Goal: Task Accomplishment & Management: Manage account settings

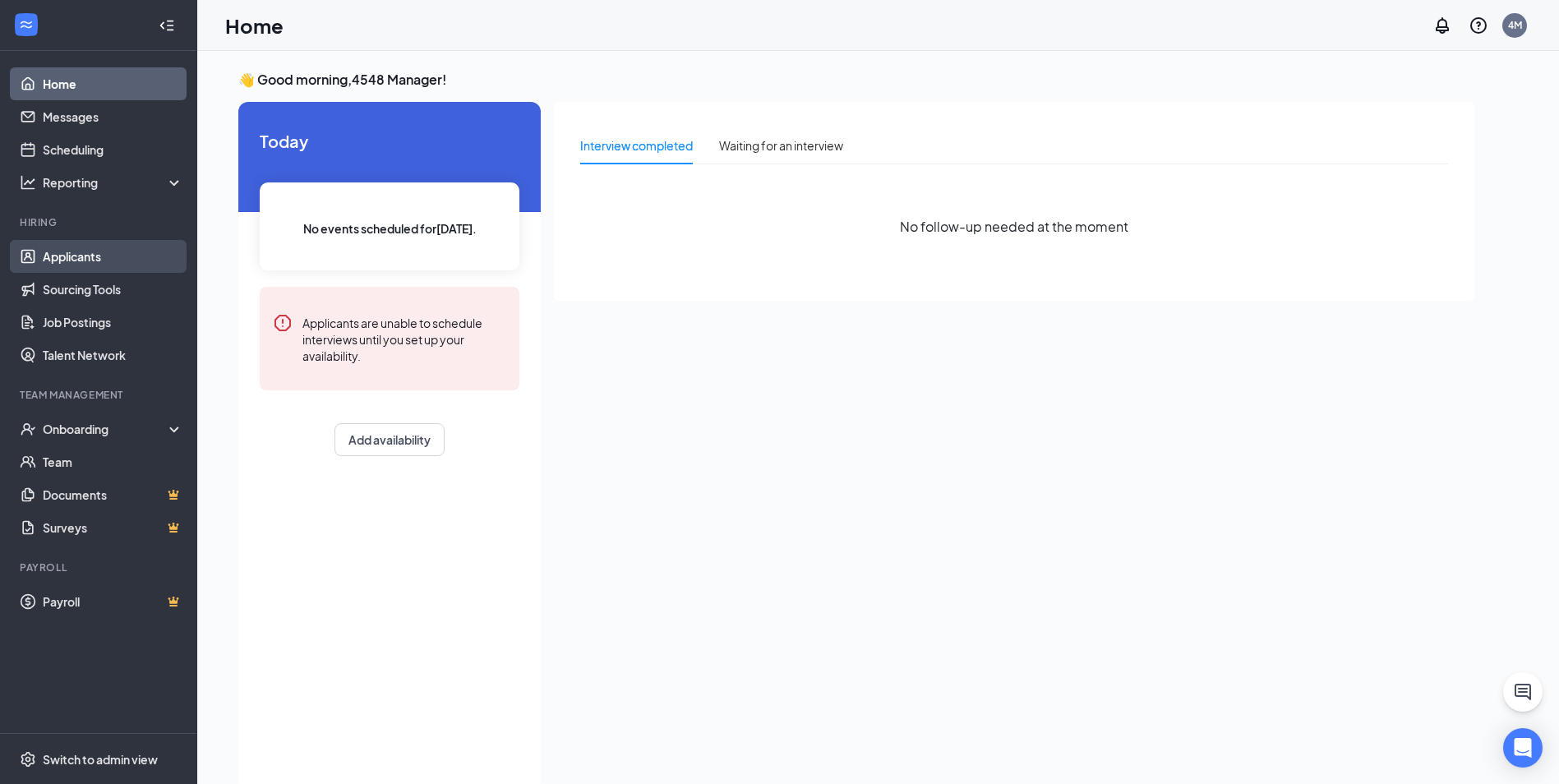
click at [94, 250] on link "Applicants" at bounding box center [113, 257] width 140 height 33
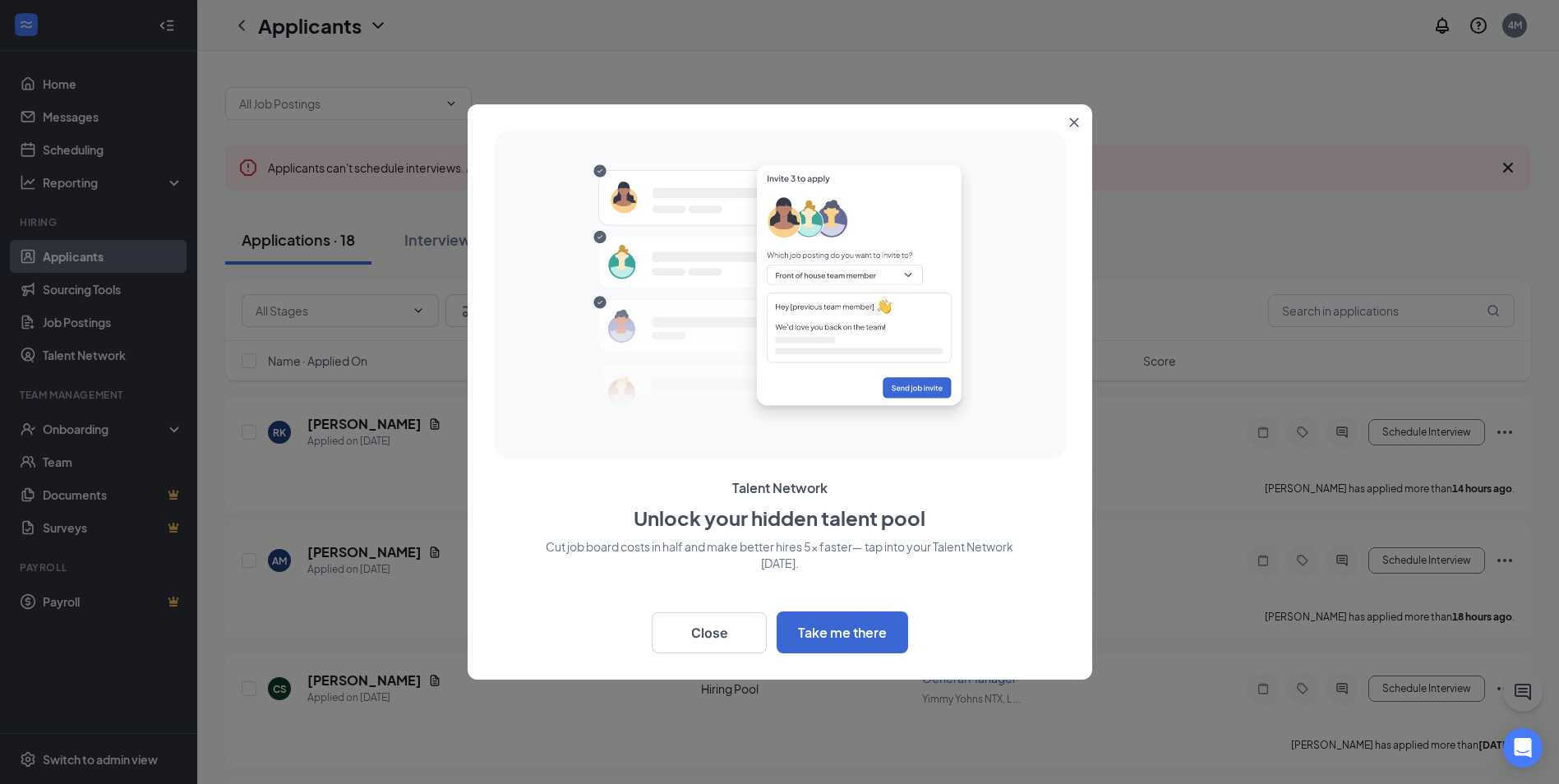
drag, startPoint x: 1082, startPoint y: 122, endPoint x: 1055, endPoint y: 121, distance: 27.0
click at [1082, 121] on button "Close" at bounding box center [1078, 119] width 29 height 29
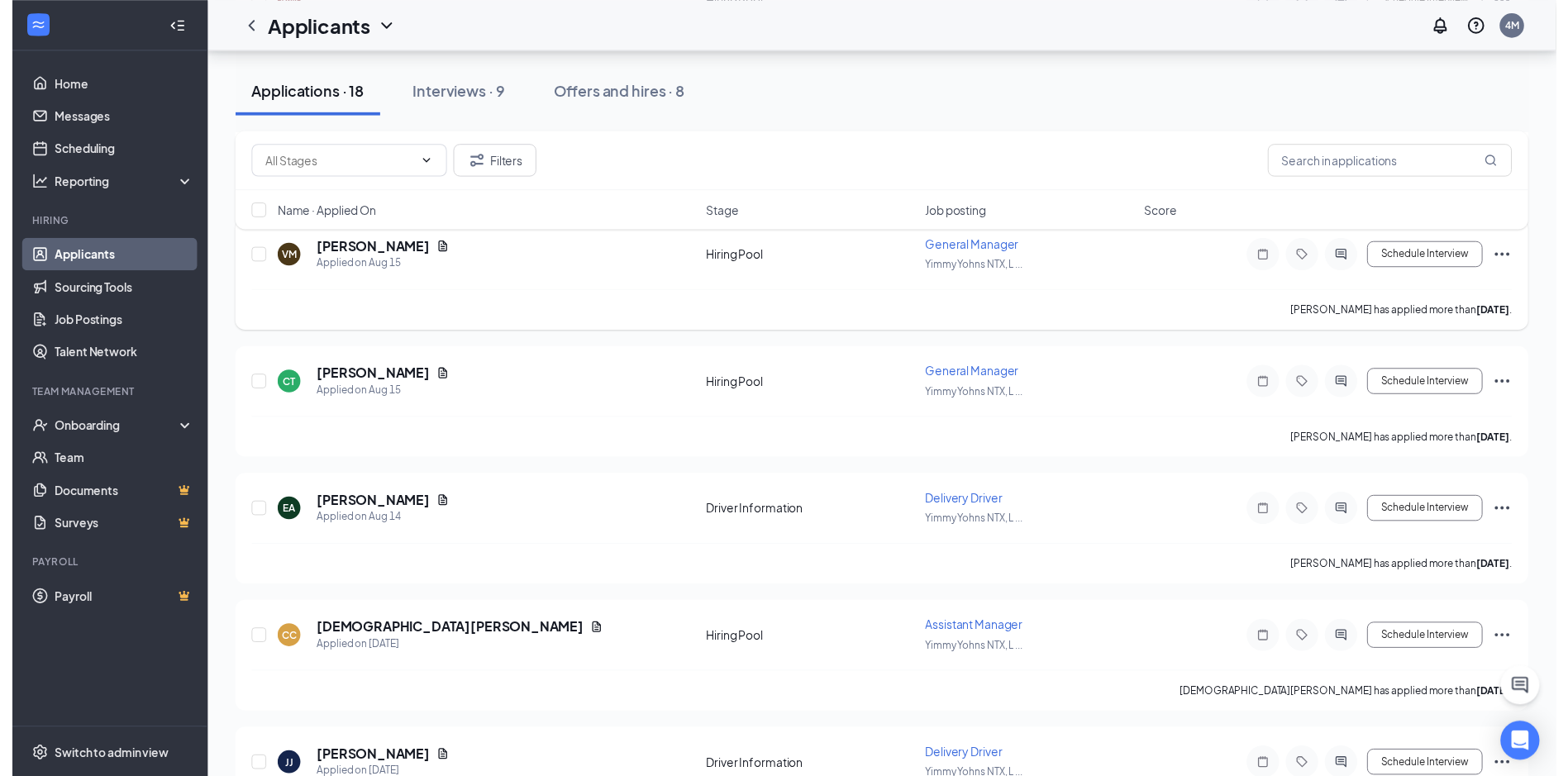
scroll to position [827, 0]
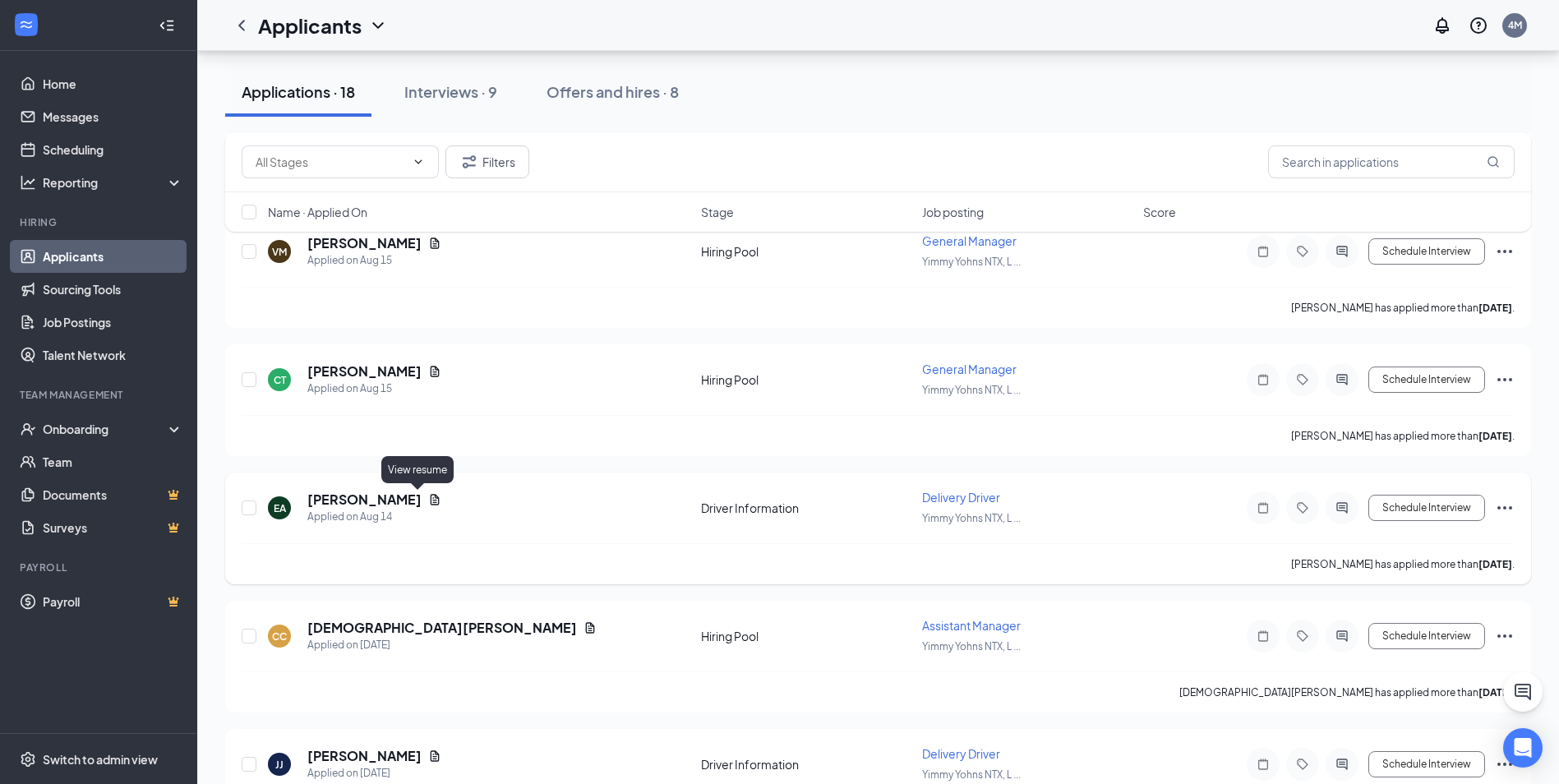
click at [428, 501] on icon "Document" at bounding box center [435, 500] width 13 height 13
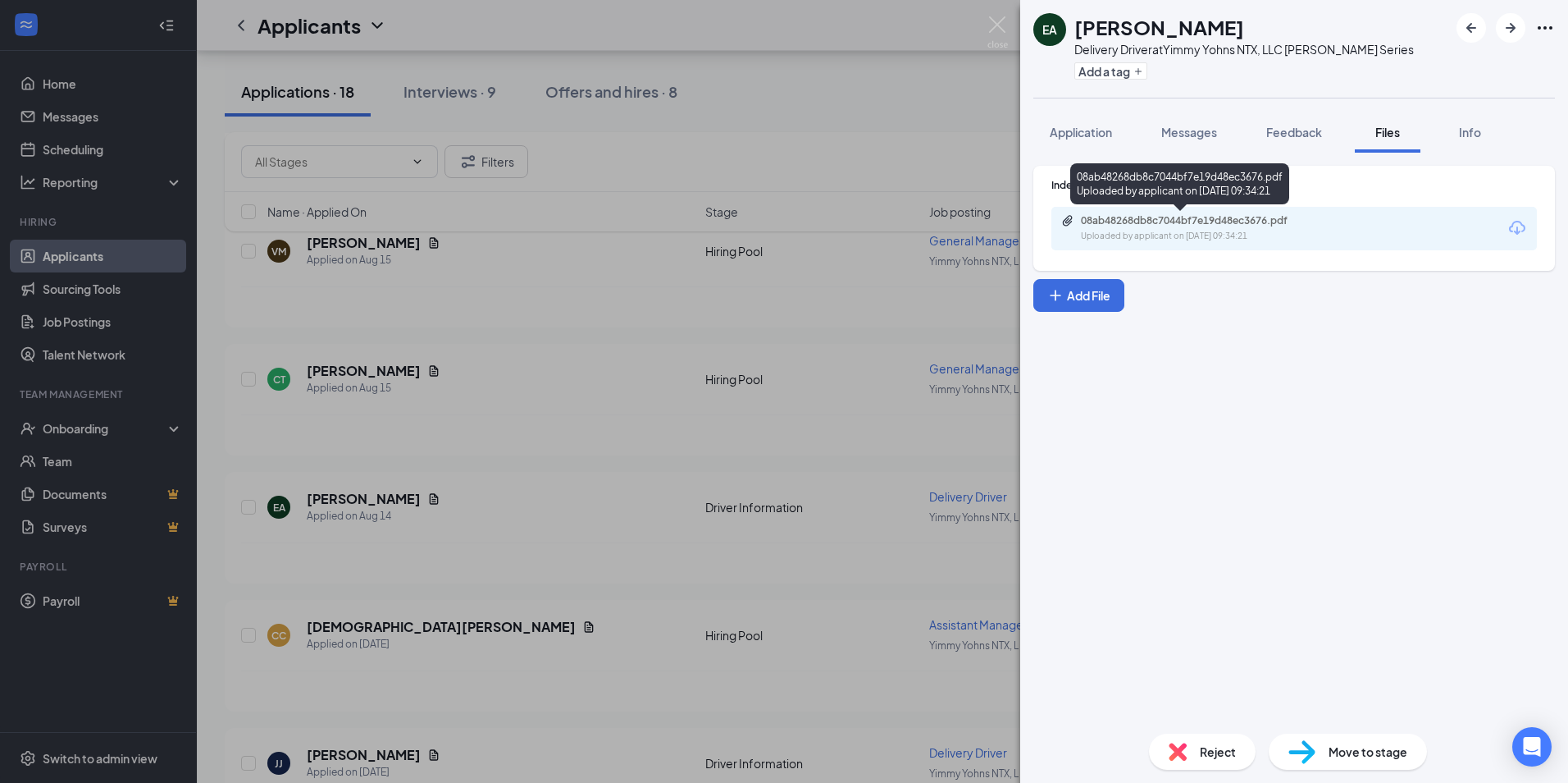
click at [1187, 217] on div "08ab48268db8c7044bf7e19d48ec3676.pdf" at bounding box center [1195, 221] width 230 height 13
click at [524, 523] on div "EA [PERSON_NAME] Delivery Driver at Yimmy Yohns NTX, LLC [PERSON_NAME] Series A…" at bounding box center [784, 391] width 1568 height 783
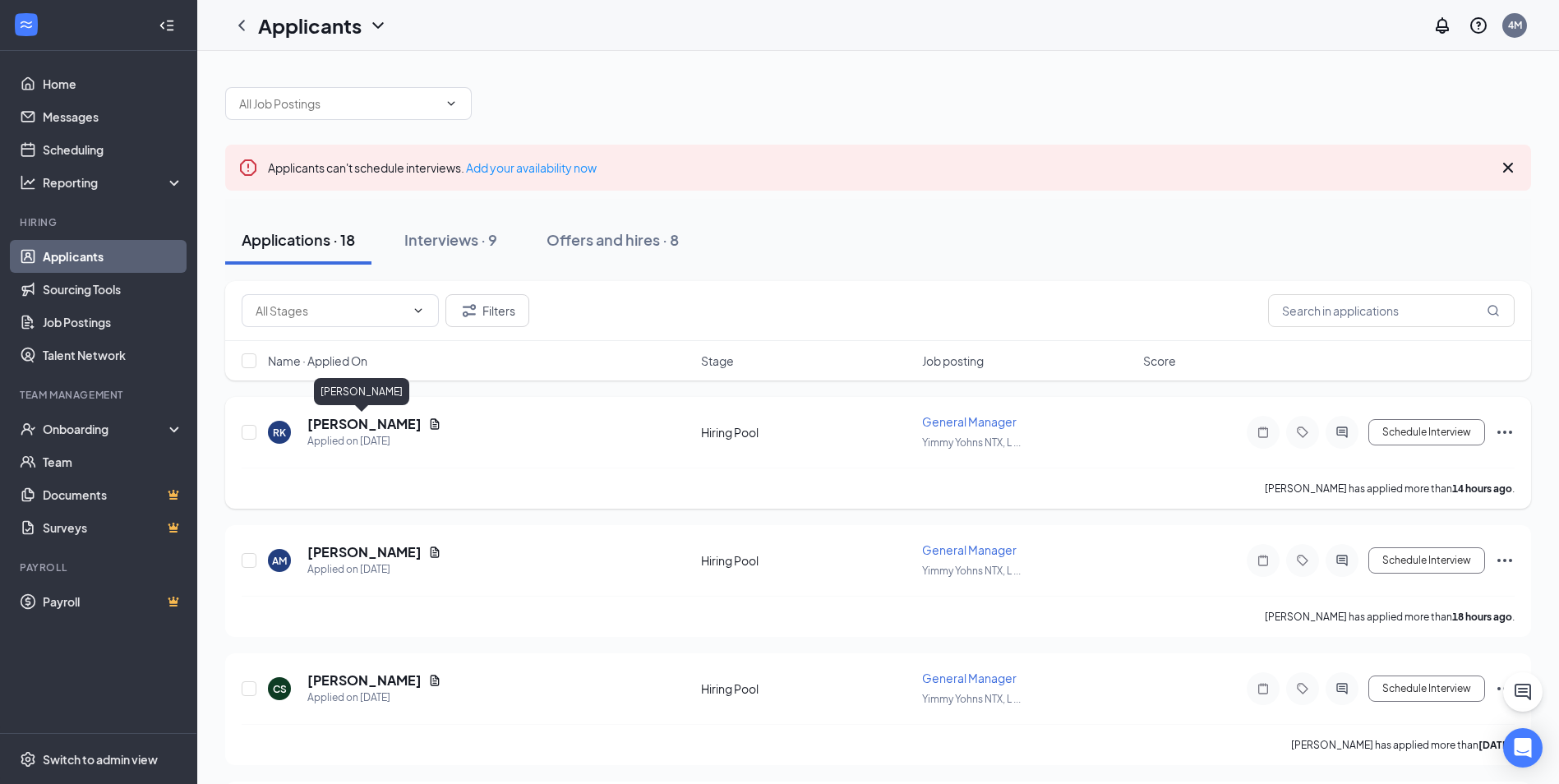
click at [398, 423] on h5 "[PERSON_NAME]" at bounding box center [364, 425] width 115 height 18
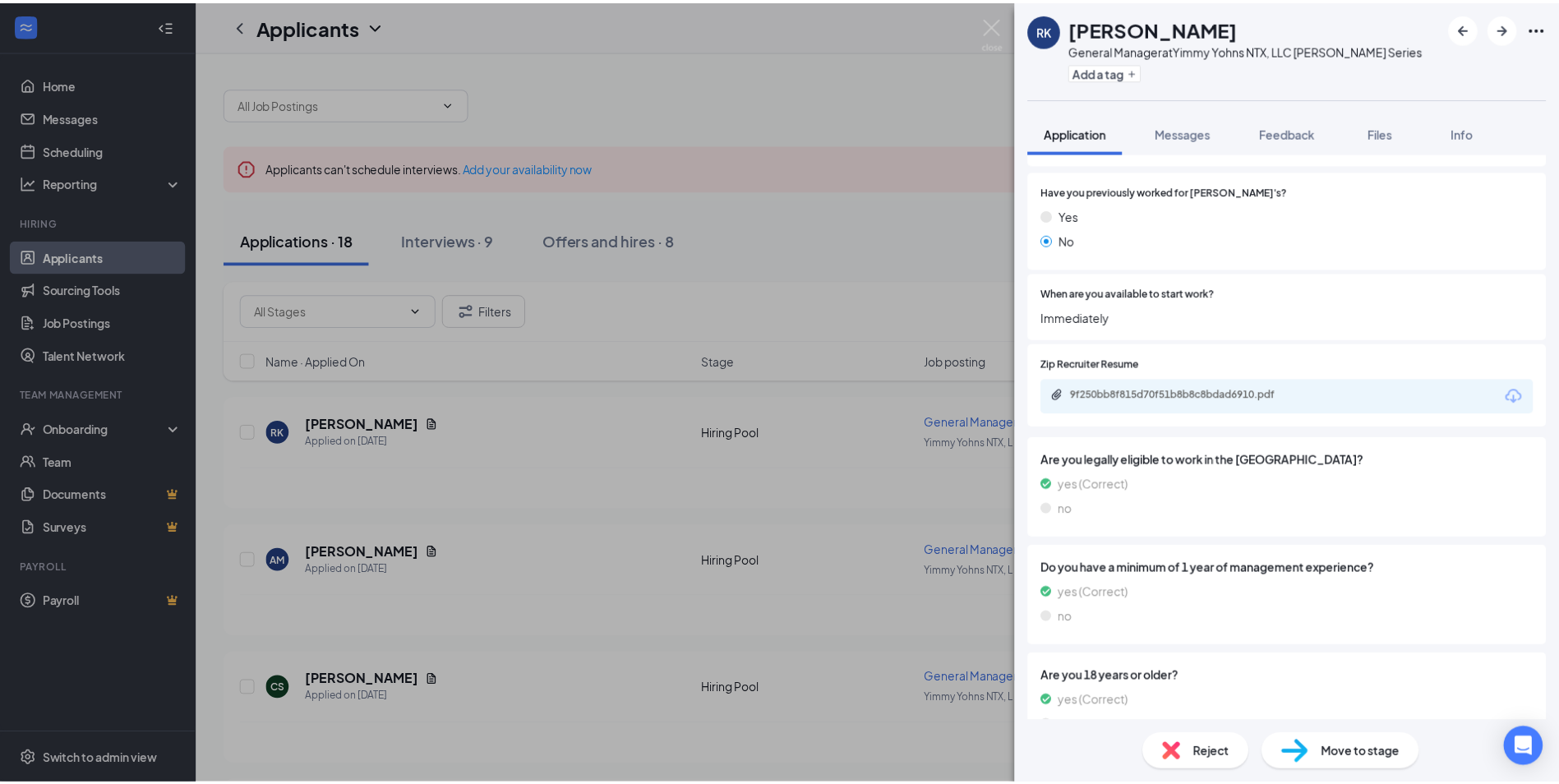
scroll to position [247, 0]
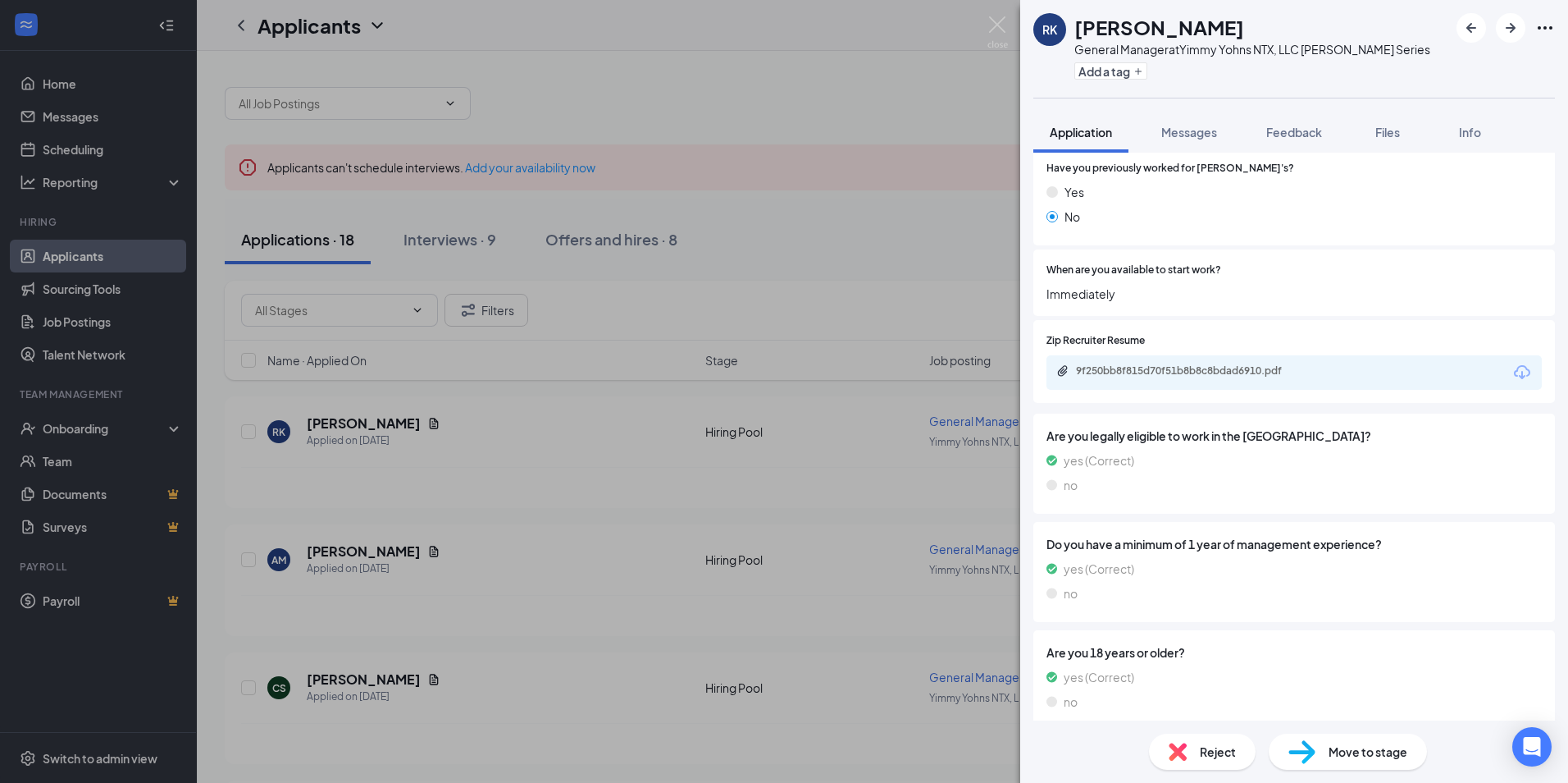
click at [1183, 363] on div "9f250bb8f815d70f51b8b8c8bdad6910.pdf" at bounding box center [1293, 373] width 495 height 35
click at [1170, 367] on div "9f250bb8f815d70f51b8b8c8bdad6910.pdf" at bounding box center [1191, 371] width 230 height 13
click at [420, 691] on div "[PERSON_NAME] General Manager at Yimmy Yohns NTX, LLC [PERSON_NAME] Series Add …" at bounding box center [784, 391] width 1568 height 783
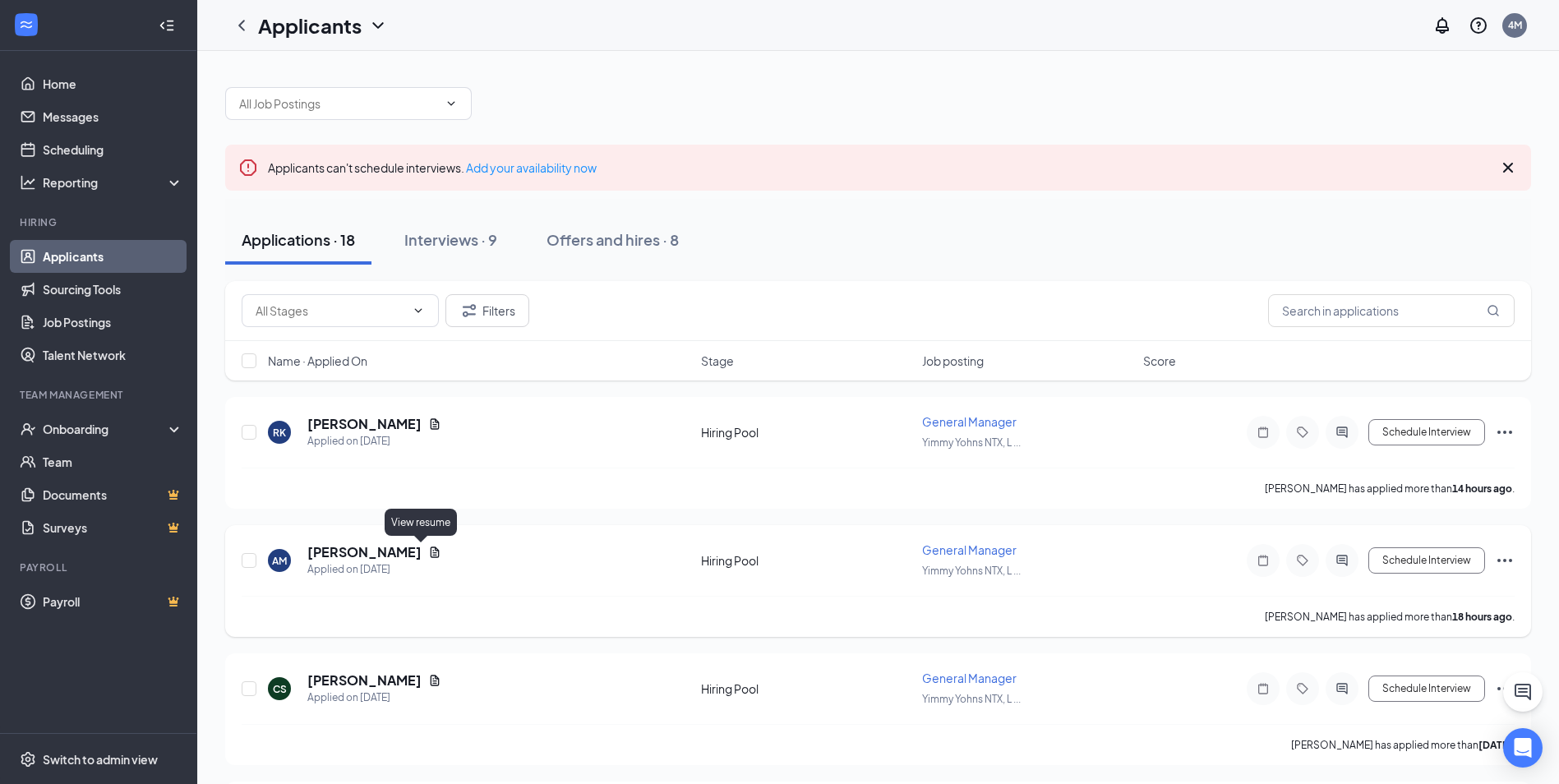
click at [428, 551] on icon "Document" at bounding box center [435, 552] width 13 height 13
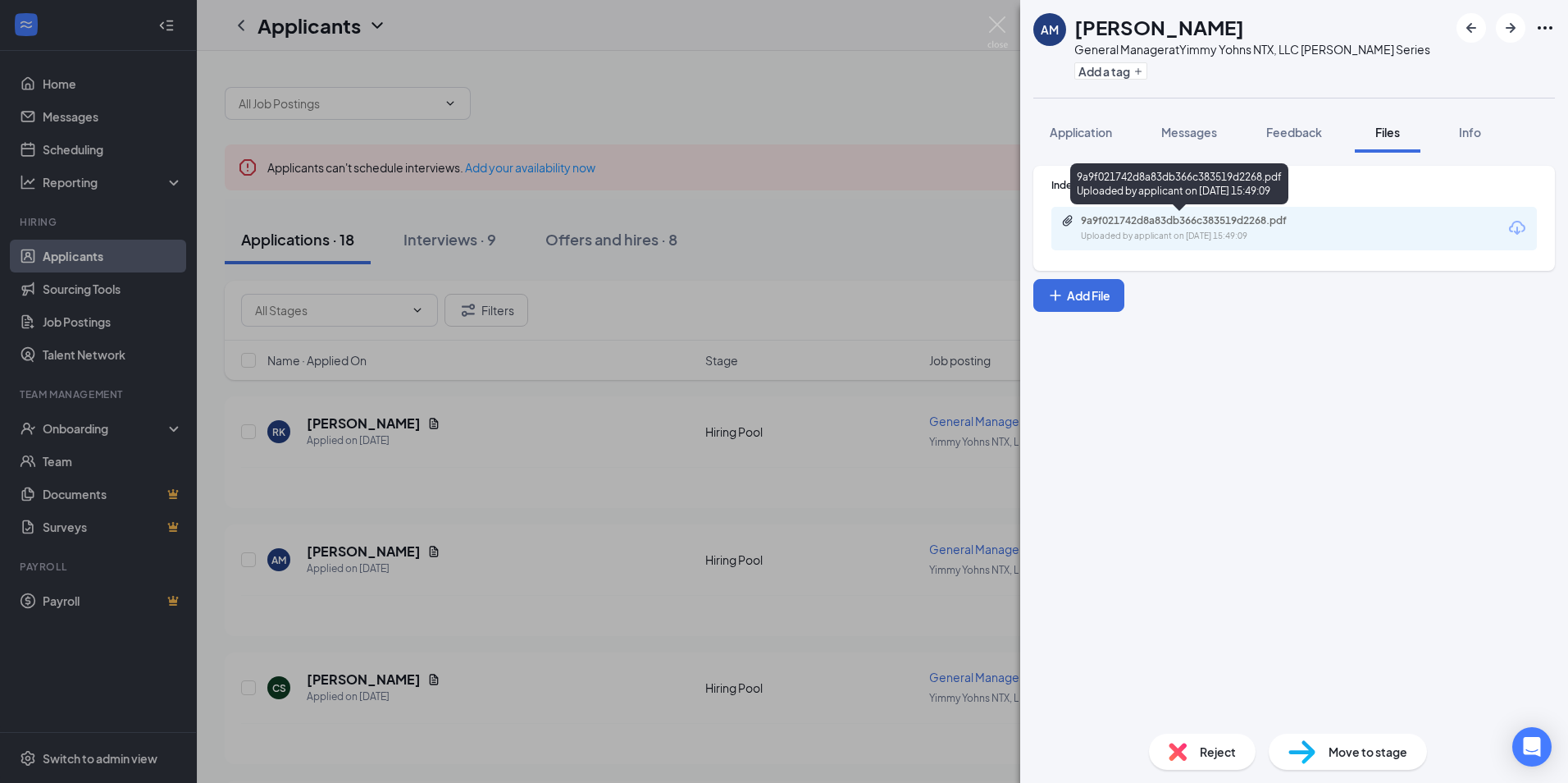
click at [1235, 228] on div "9a9f021742d8a83db366c383519d2268.pdf Uploaded by applicant on [DATE] 15:49:09" at bounding box center [1195, 228] width 265 height 28
click at [659, 707] on div "AM [PERSON_NAME] General Manager at [PERSON_NAME] NTX, LLC [PERSON_NAME] Series…" at bounding box center [784, 391] width 1568 height 783
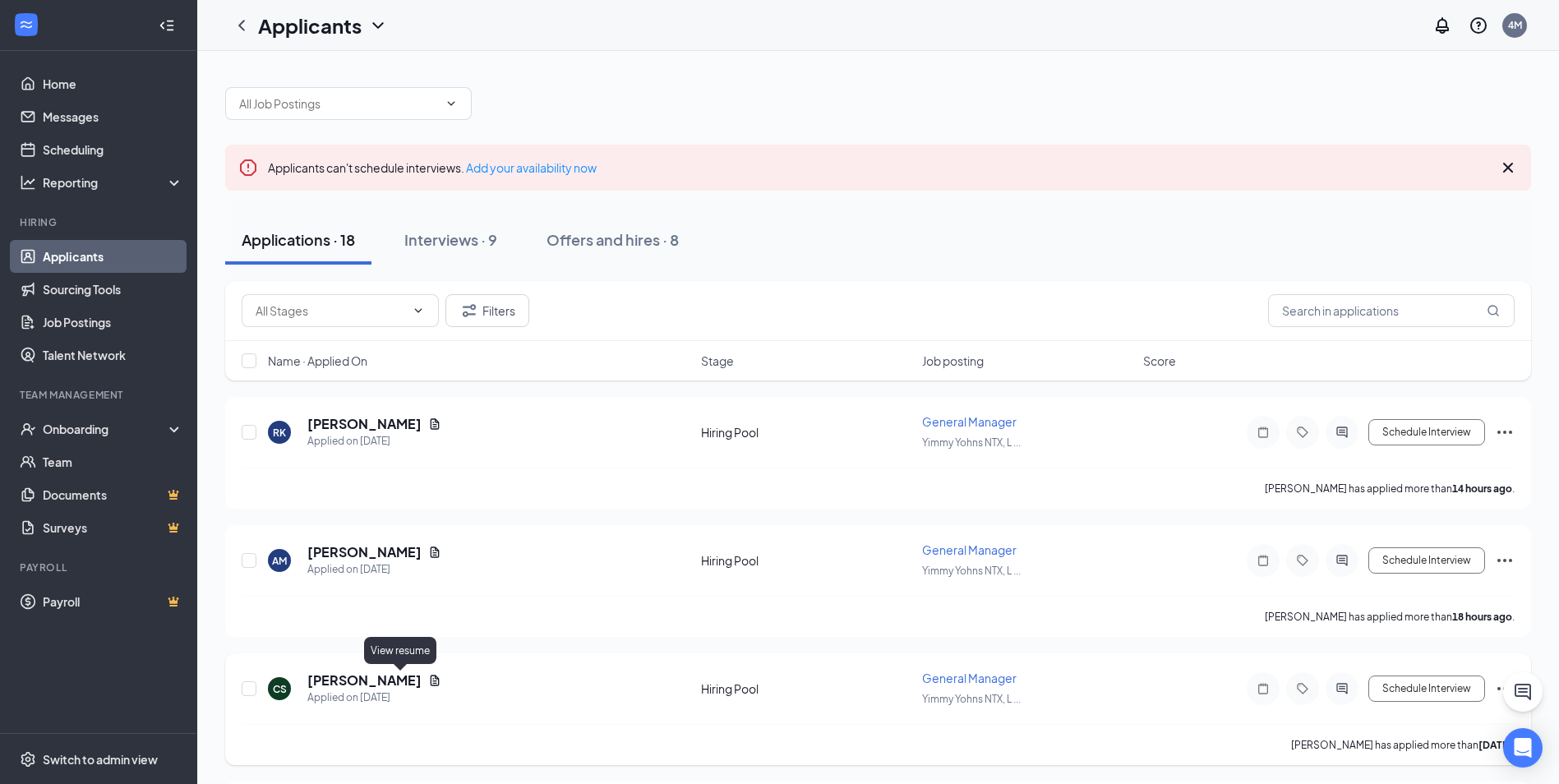
click at [431, 678] on icon "Document" at bounding box center [436, 680] width 9 height 11
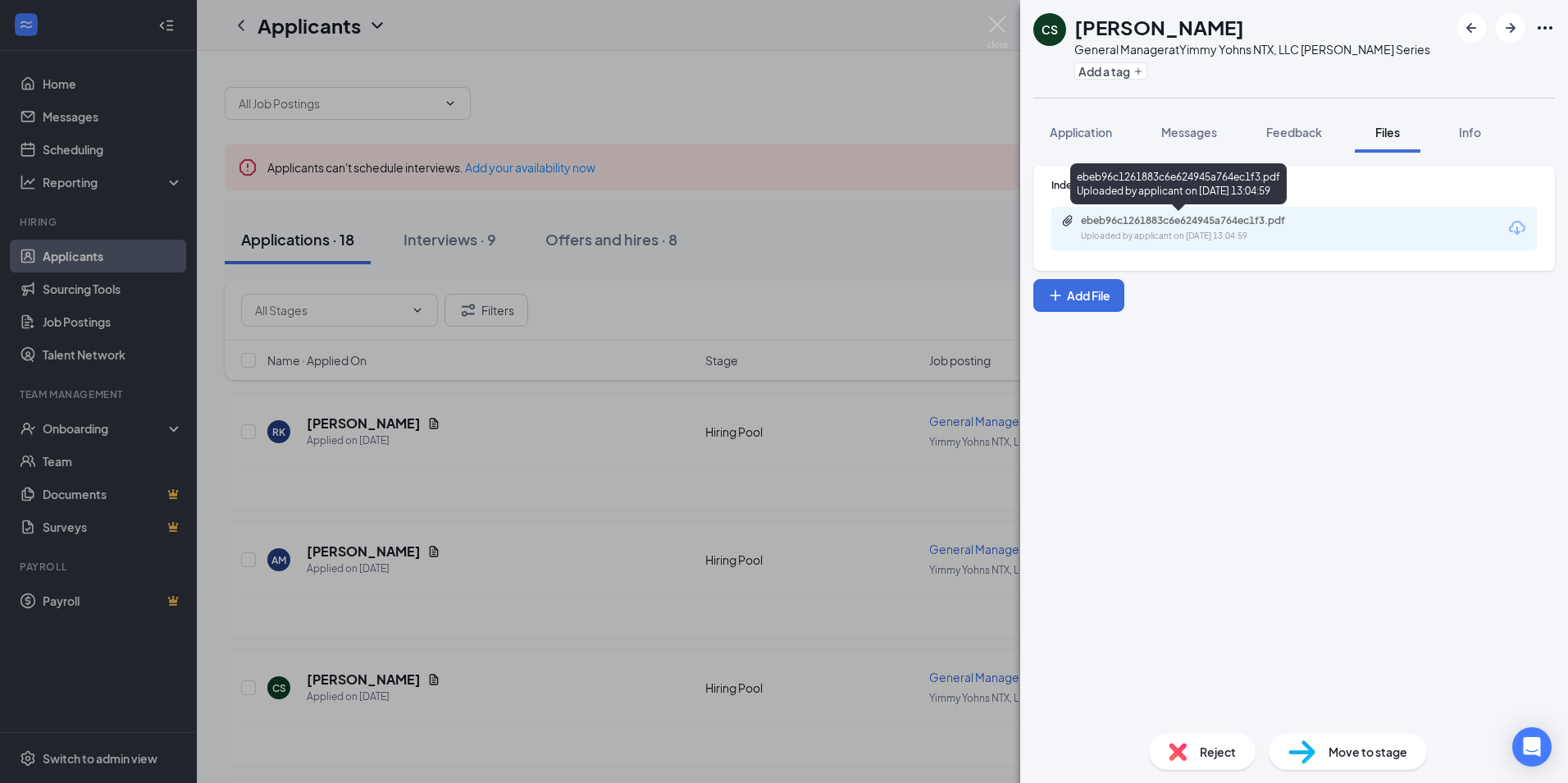
click at [1206, 238] on div "Uploaded by applicant on [DATE] 13:04:59" at bounding box center [1204, 236] width 246 height 13
click at [835, 616] on div "CS [PERSON_NAME] General Manager at Yimmy Yohns NTX, LLC [PERSON_NAME] Series A…" at bounding box center [784, 391] width 1568 height 783
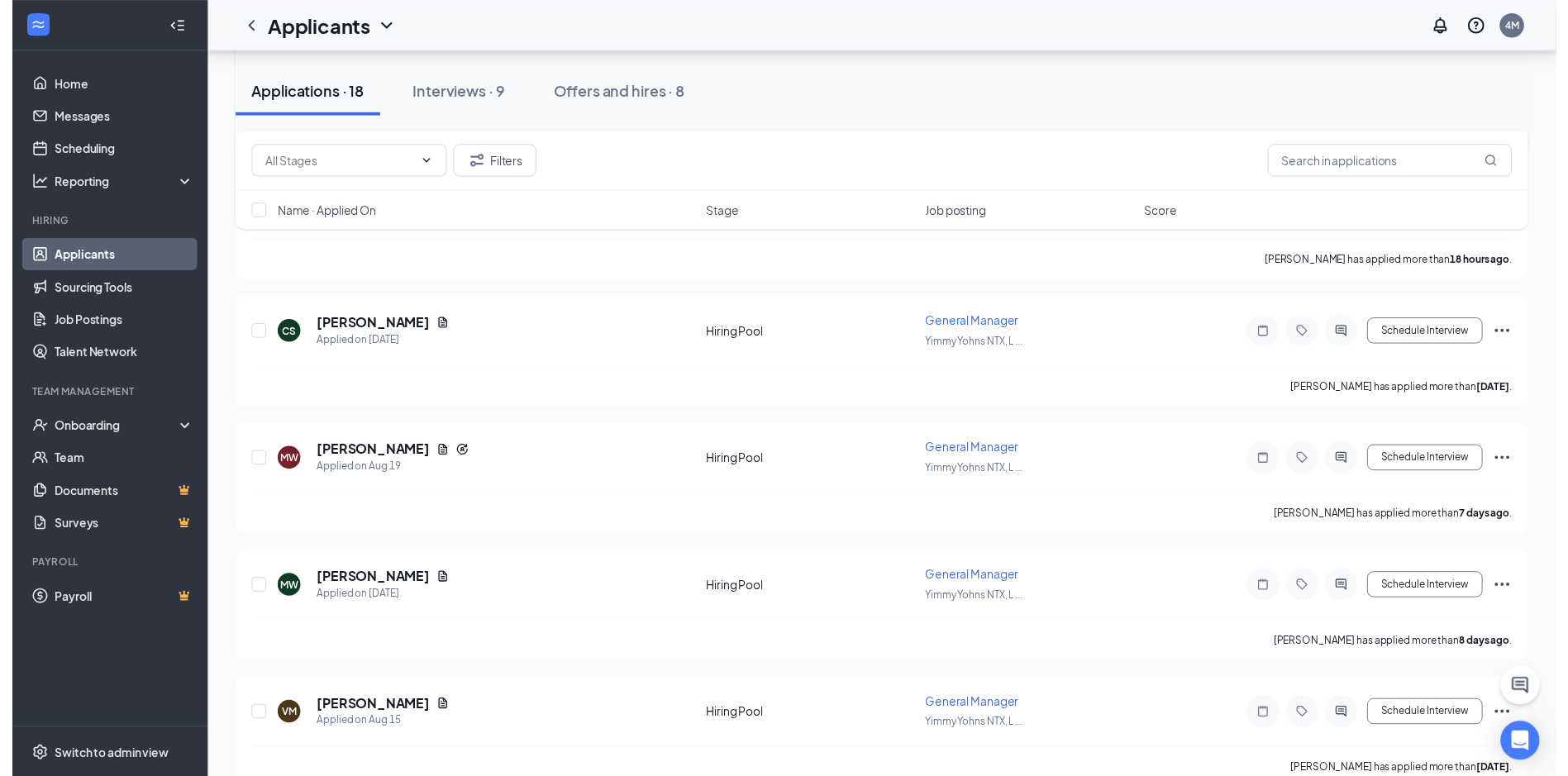
scroll to position [413, 0]
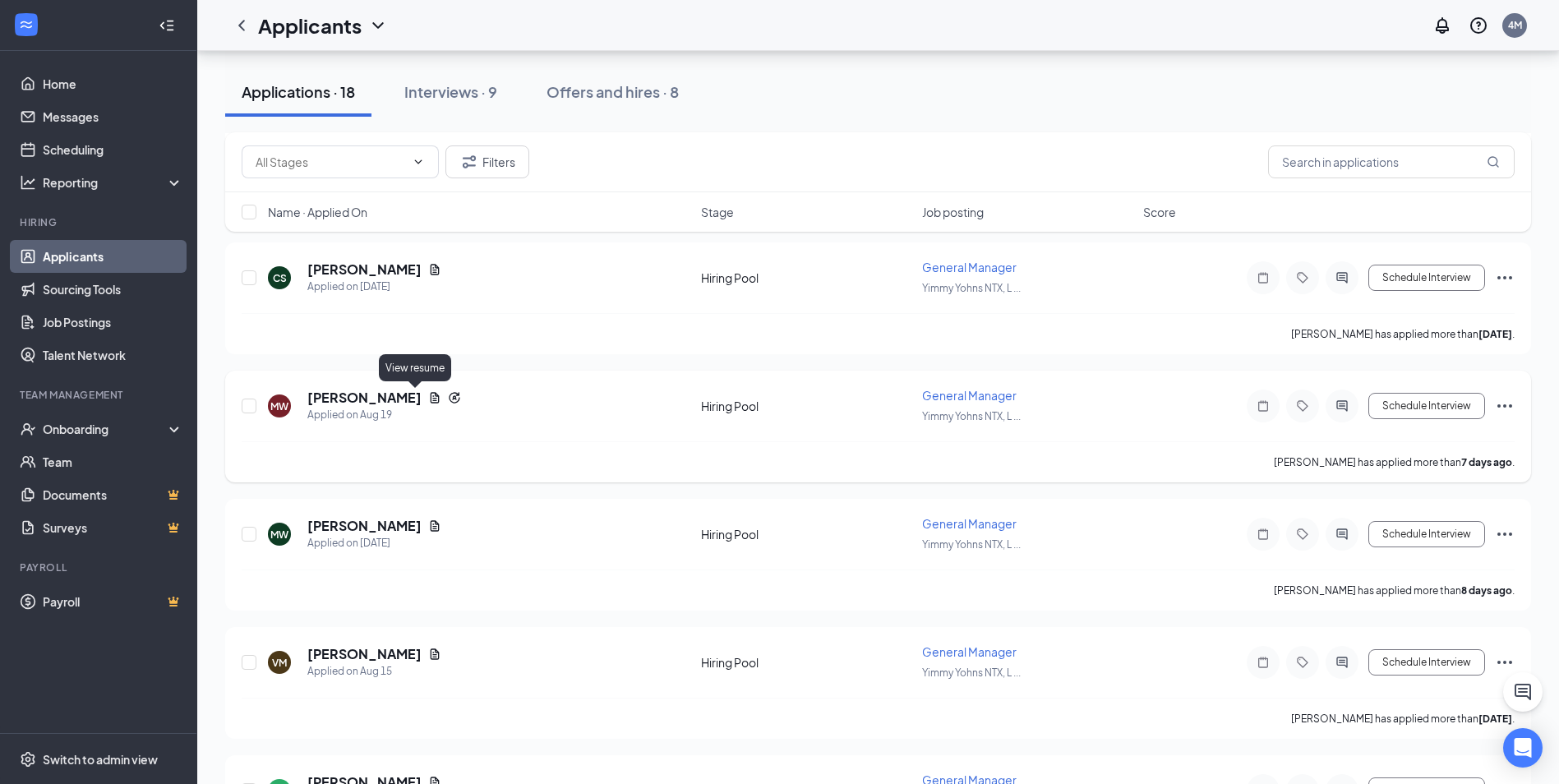
click at [431, 397] on icon "Document" at bounding box center [436, 397] width 9 height 11
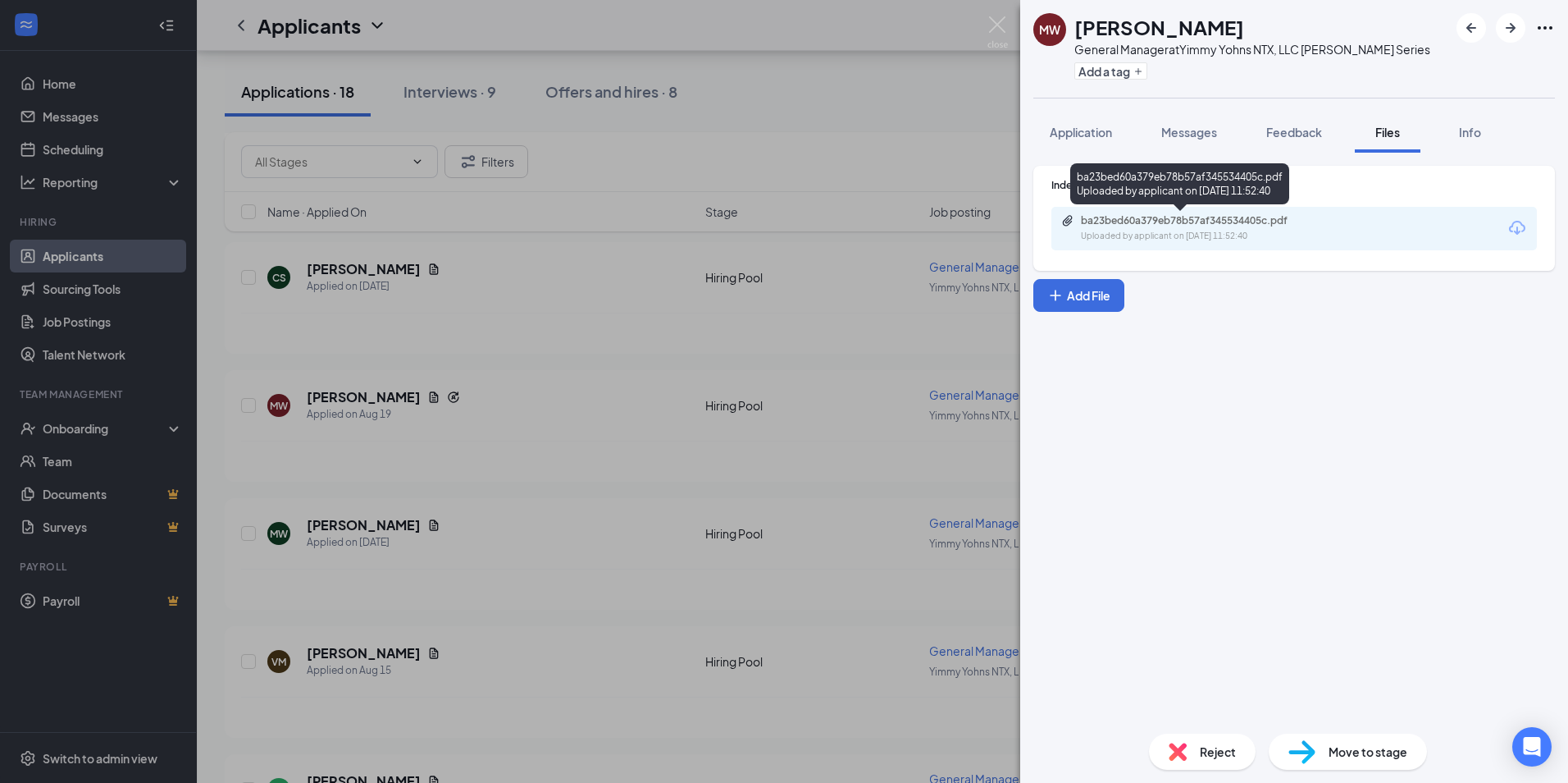
click at [1141, 232] on div "Uploaded by applicant on [DATE] 11:52:40" at bounding box center [1204, 236] width 246 height 13
click at [501, 341] on div "MW [PERSON_NAME] General Manager at [PERSON_NAME] NTX, LLC [PERSON_NAME] Series…" at bounding box center [784, 391] width 1568 height 783
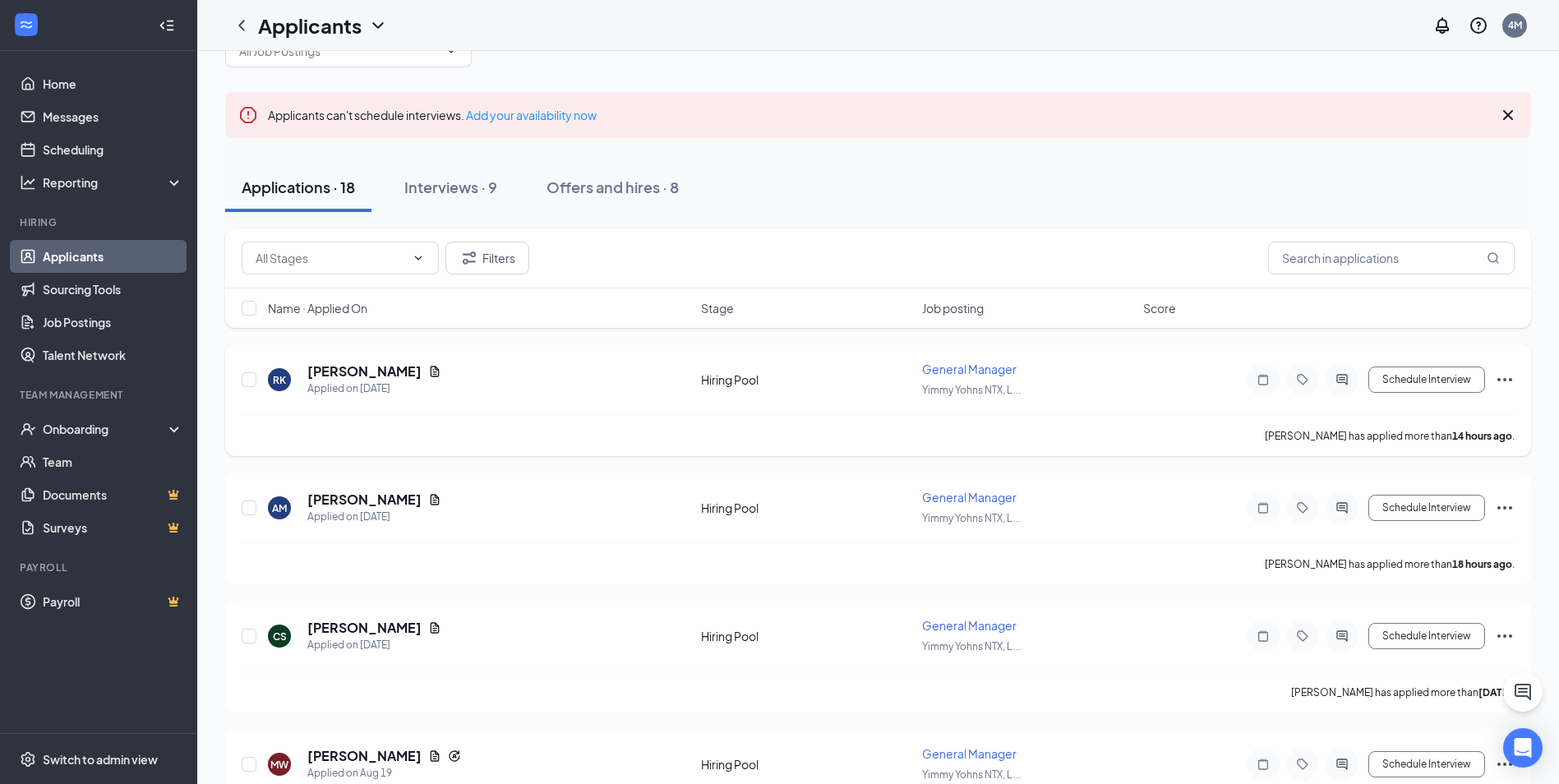
scroll to position [83, 0]
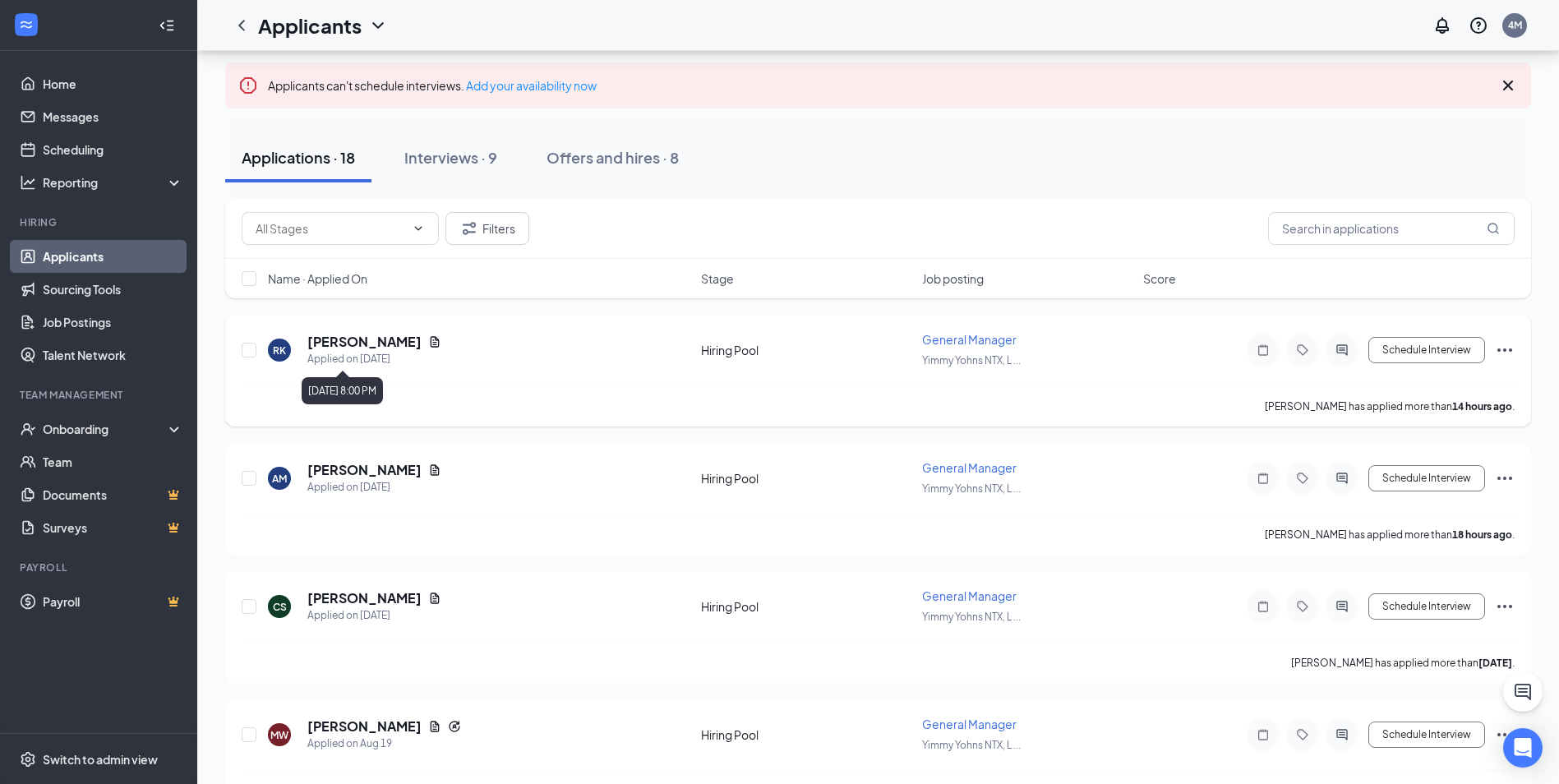
click at [407, 351] on div "Applied on [DATE]" at bounding box center [374, 359] width 134 height 17
click at [428, 348] on icon "Document" at bounding box center [435, 342] width 13 height 13
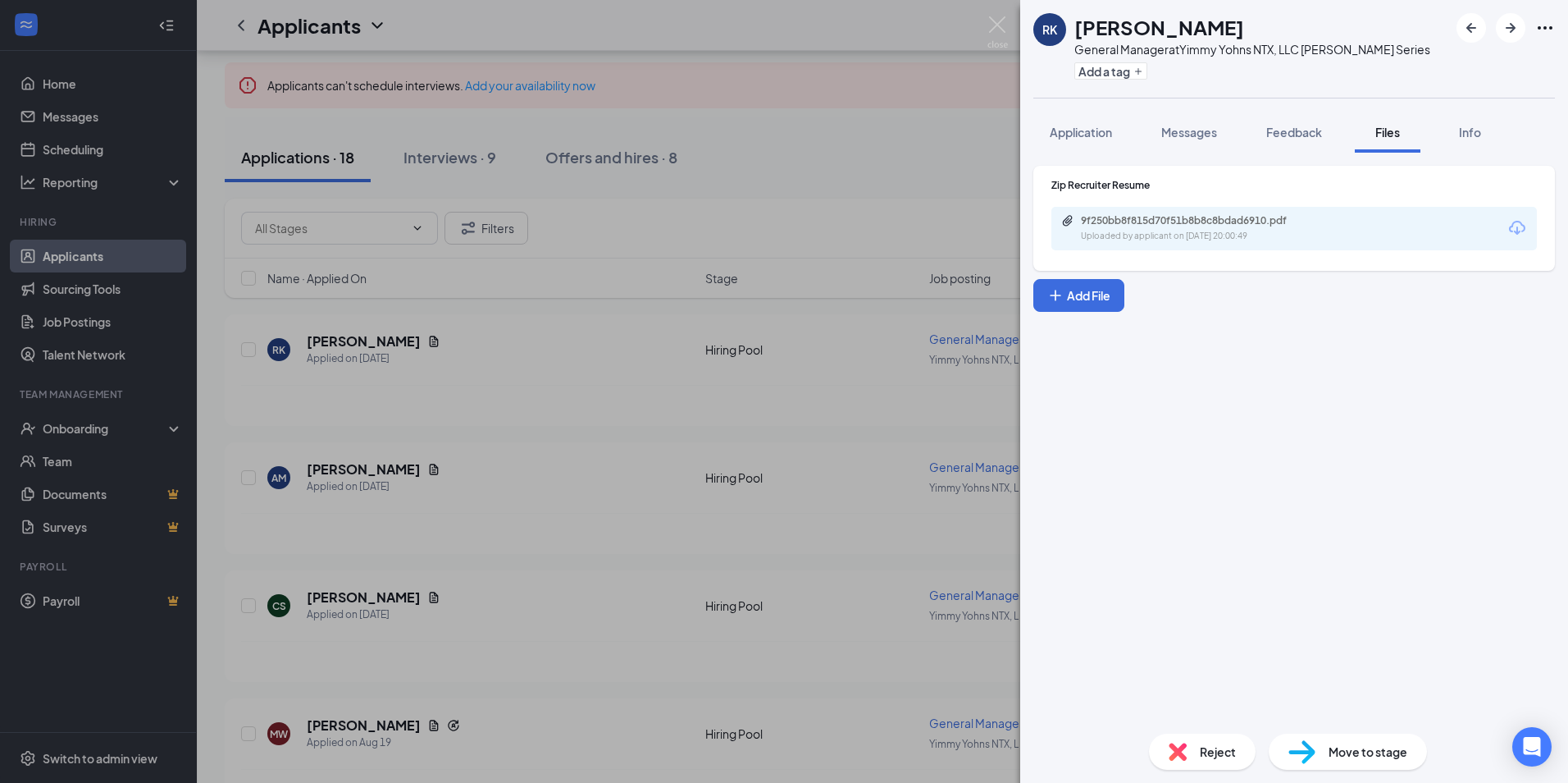
click at [1204, 212] on div "9f250bb8f815d70f51b8b8c8bdad6910.pdf Uploaded by applicant on [DATE] 20:00:49" at bounding box center [1294, 228] width 485 height 43
click at [1201, 215] on div "9f250bb8f815d70f51b8b8c8bdad6910.pdf" at bounding box center [1195, 221] width 230 height 13
drag, startPoint x: 364, startPoint y: 519, endPoint x: 430, endPoint y: 492, distance: 71.3
click at [372, 514] on div "[PERSON_NAME] General Manager at Yimmy Yohns NTX, LLC [PERSON_NAME] Series Add …" at bounding box center [784, 391] width 1568 height 783
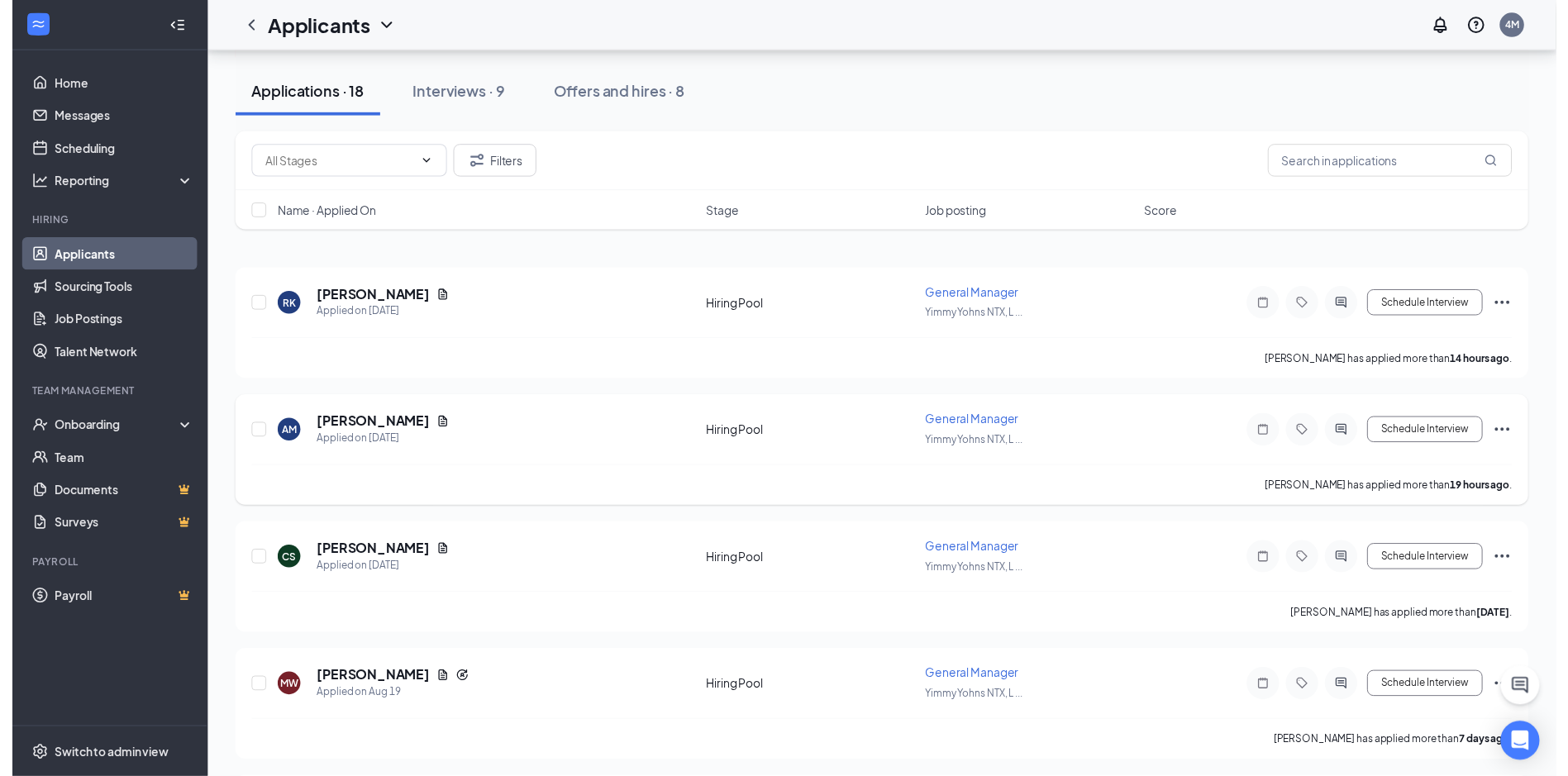
scroll to position [165, 0]
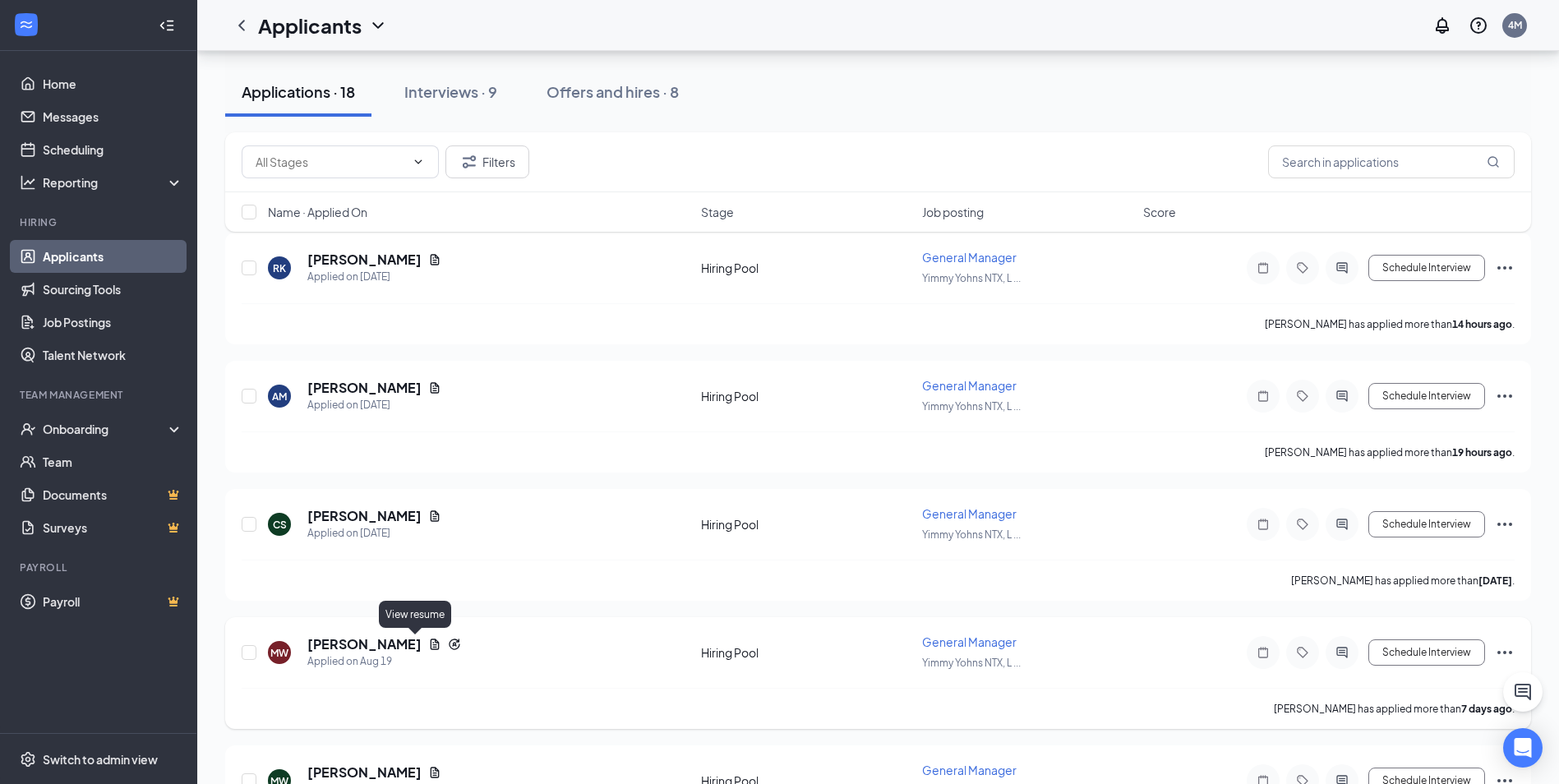
click at [428, 645] on icon "Document" at bounding box center [435, 644] width 13 height 13
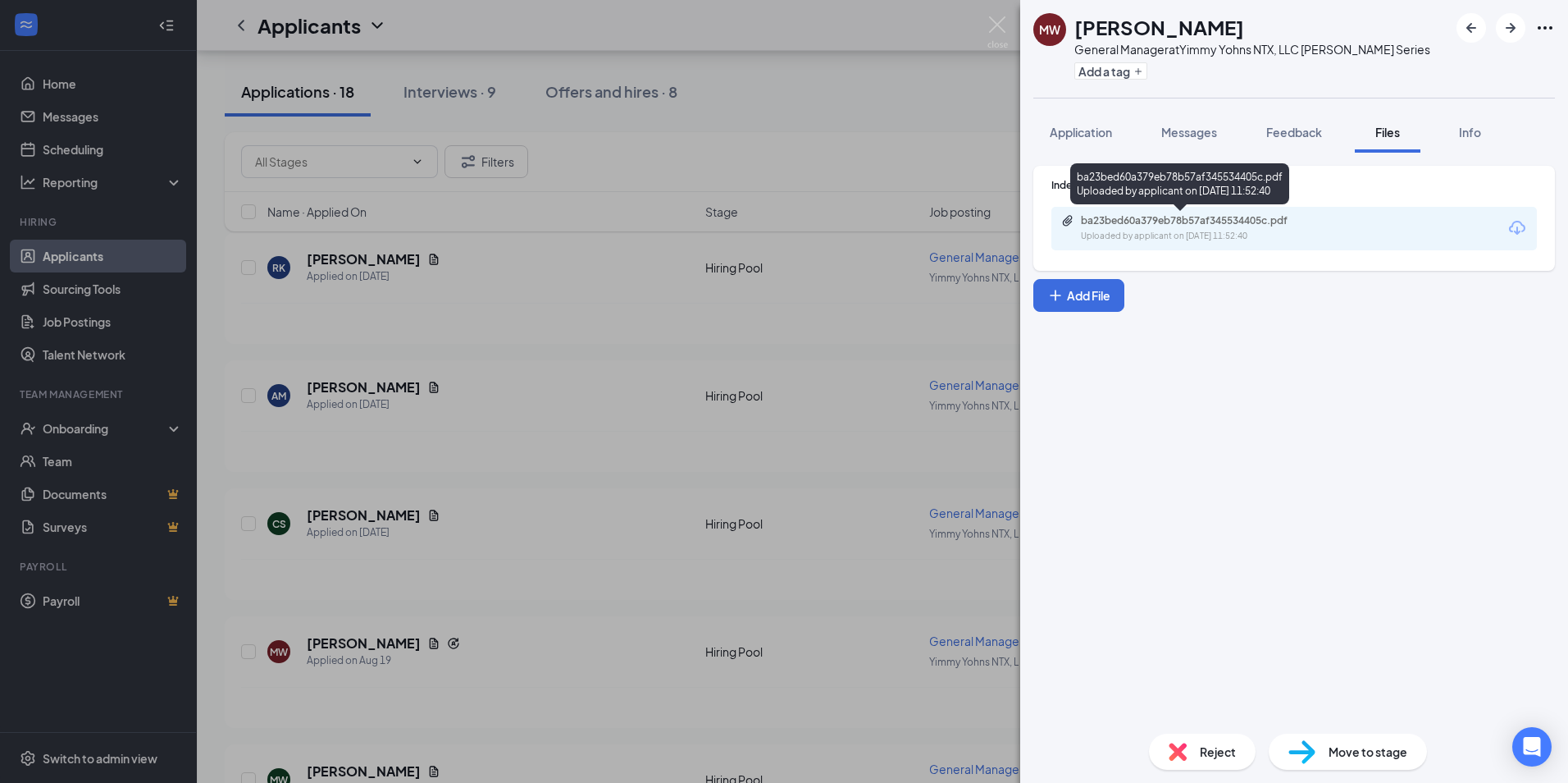
click at [1192, 225] on div "ba23bed60a379eb78b57af345534405c.pdf" at bounding box center [1195, 221] width 230 height 13
click at [673, 656] on div "MW [PERSON_NAME] General Manager at [PERSON_NAME] NTX, LLC [PERSON_NAME] Series…" at bounding box center [784, 391] width 1568 height 783
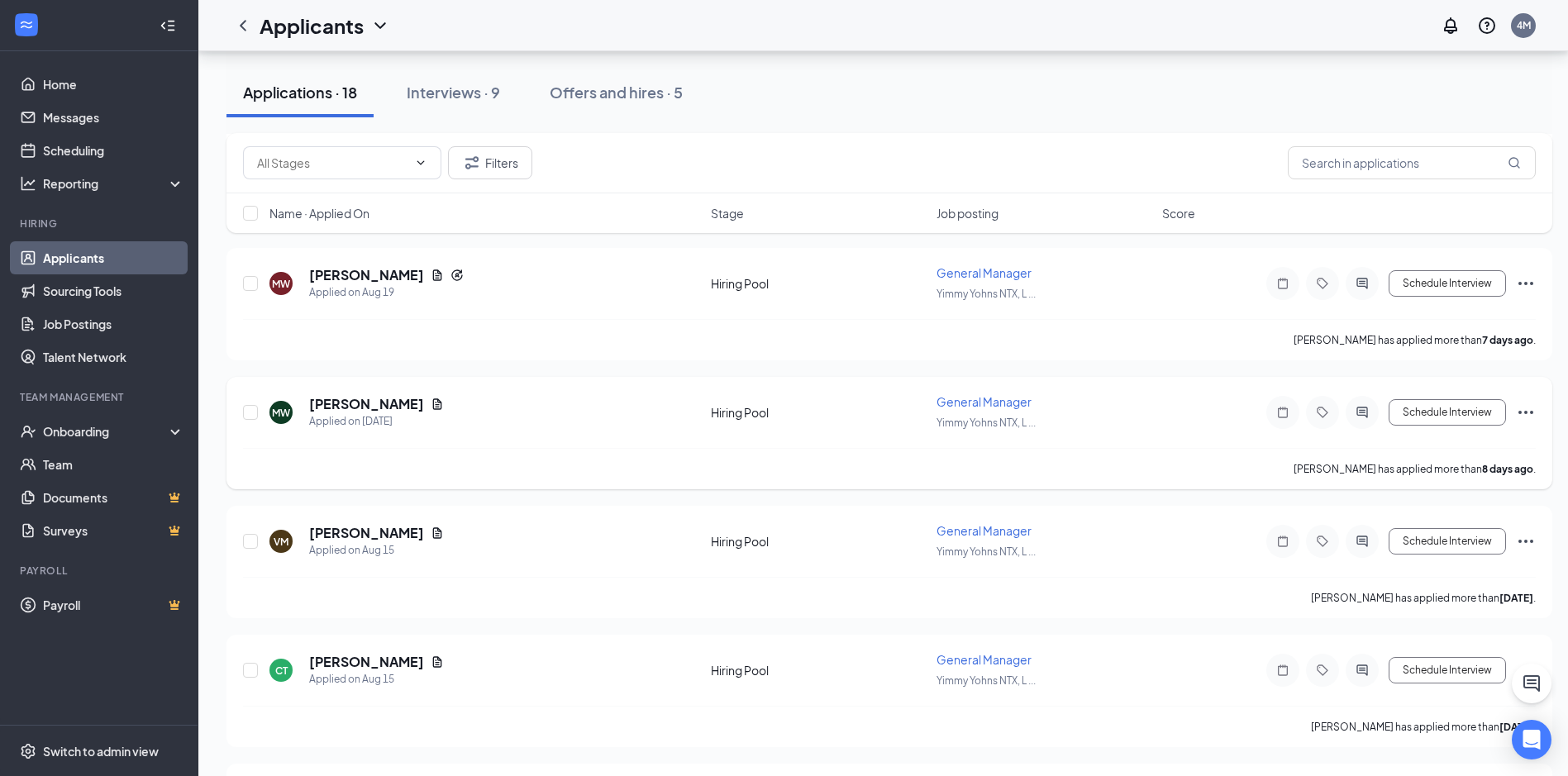
scroll to position [579, 0]
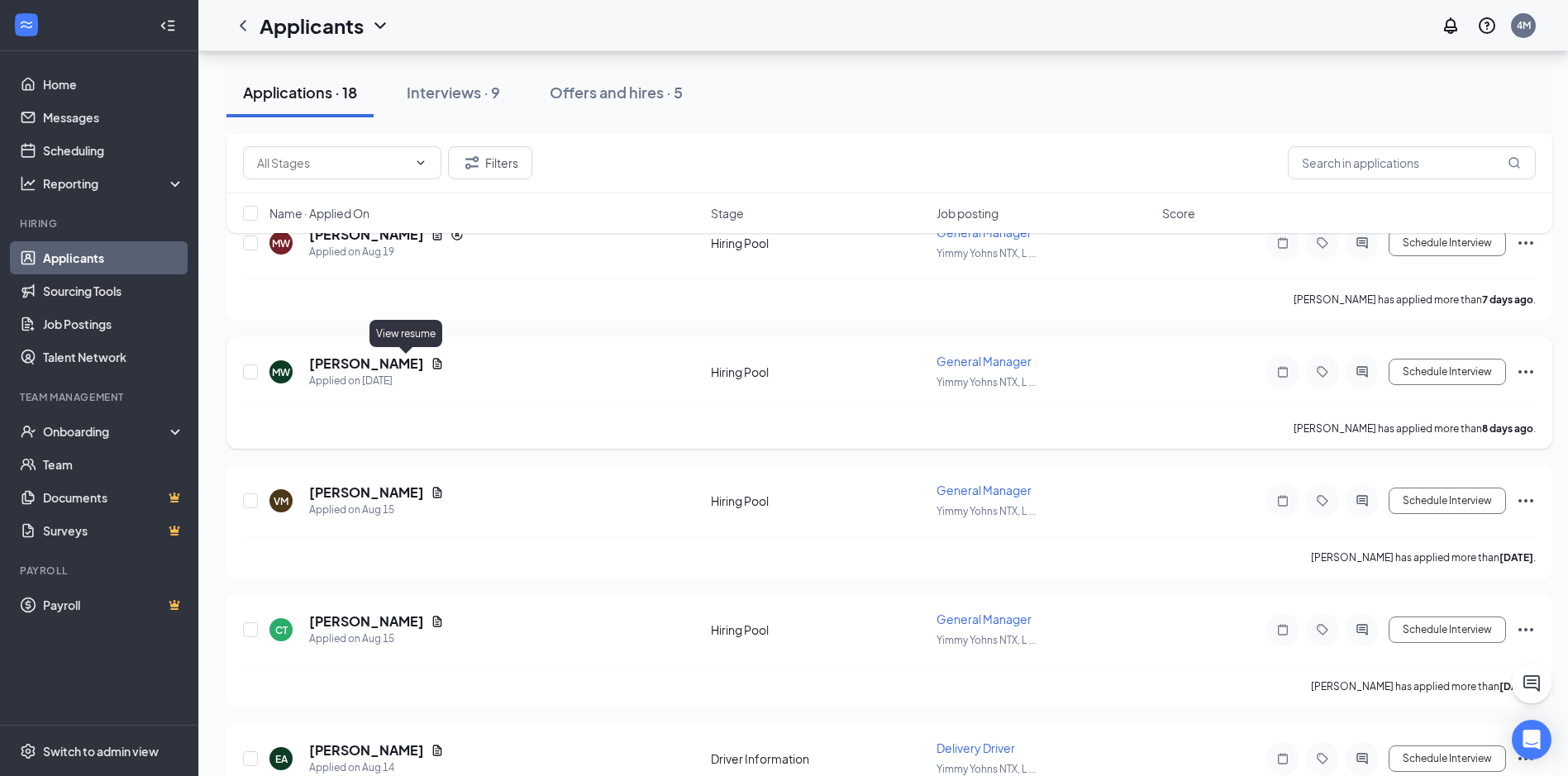
click at [431, 360] on icon "Document" at bounding box center [437, 364] width 13 height 13
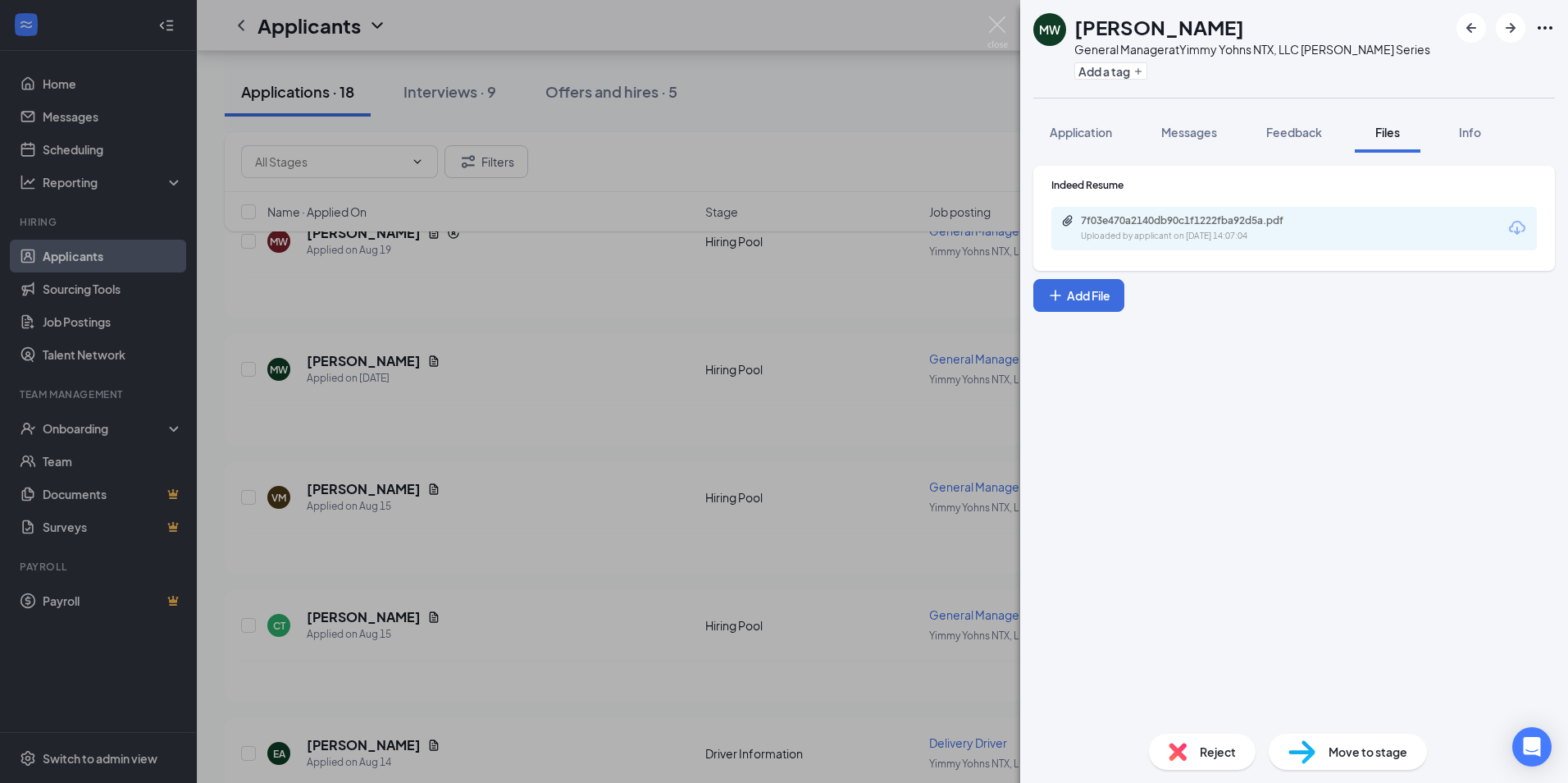
click at [1185, 207] on div "7f03e470a2140db90c1f1222fba92d5a.pdf Uploaded by applicant on [DATE] 14:07:04" at bounding box center [1294, 228] width 485 height 43
click at [1183, 212] on div "7f03e470a2140db90c1f1222fba92d5a.pdf Uploaded by applicant on [DATE] 14:07:04" at bounding box center [1294, 228] width 485 height 43
drag, startPoint x: 1179, startPoint y: 212, endPoint x: 1179, endPoint y: 222, distance: 10.0
click at [1179, 214] on div "7f03e470a2140db90c1f1222fba92d5a.pdf Uploaded by applicant on [DATE] 14:07:04" at bounding box center [1294, 228] width 485 height 43
click at [1179, 222] on div "7f03e470a2140db90c1f1222fba92d5a.pdf" at bounding box center [1195, 221] width 230 height 13
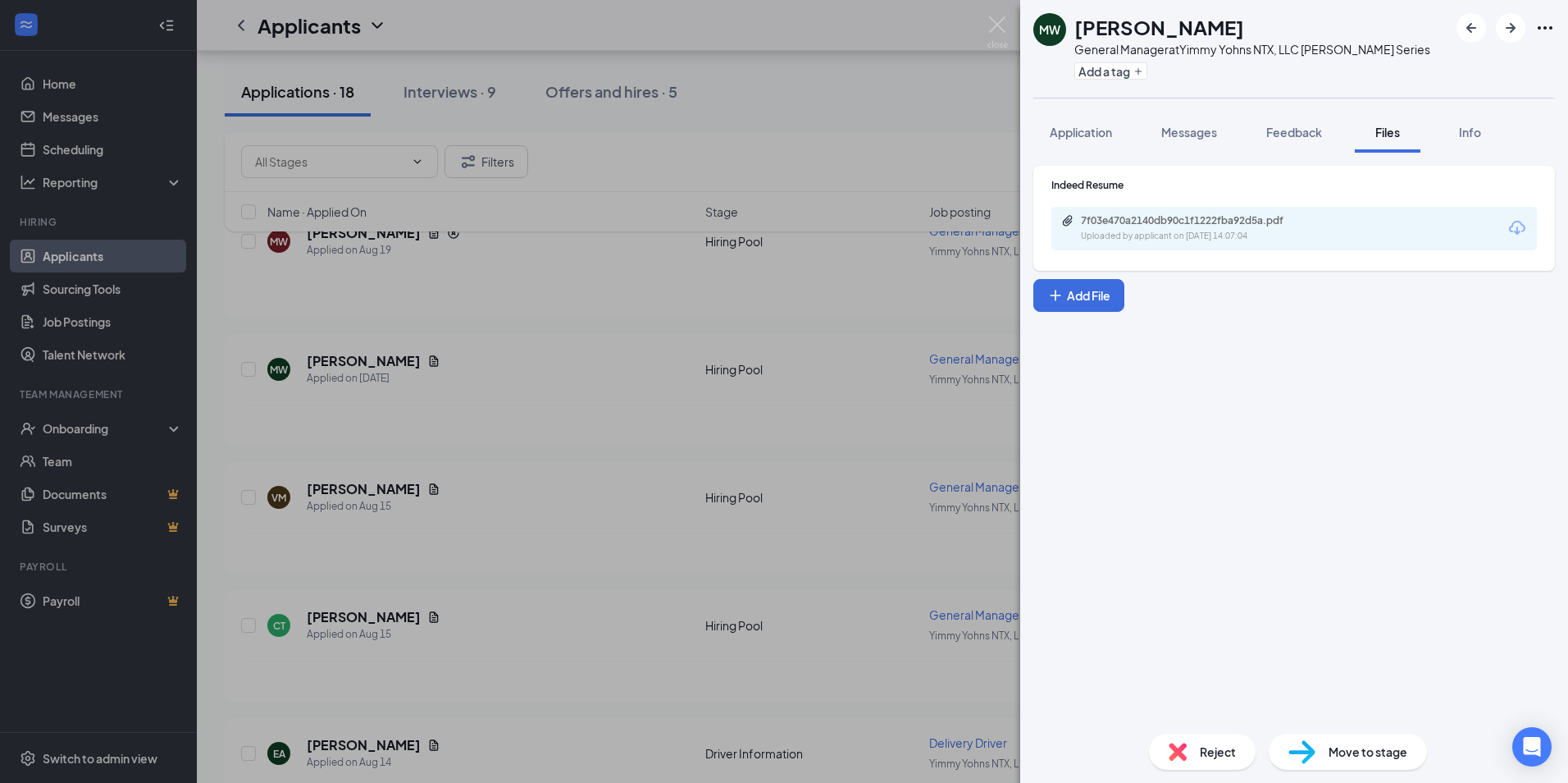
click at [473, 553] on div "MW [PERSON_NAME] General Manager at Yimmy Yohns NTX, LLC [PERSON_NAME] Series A…" at bounding box center [784, 391] width 1568 height 783
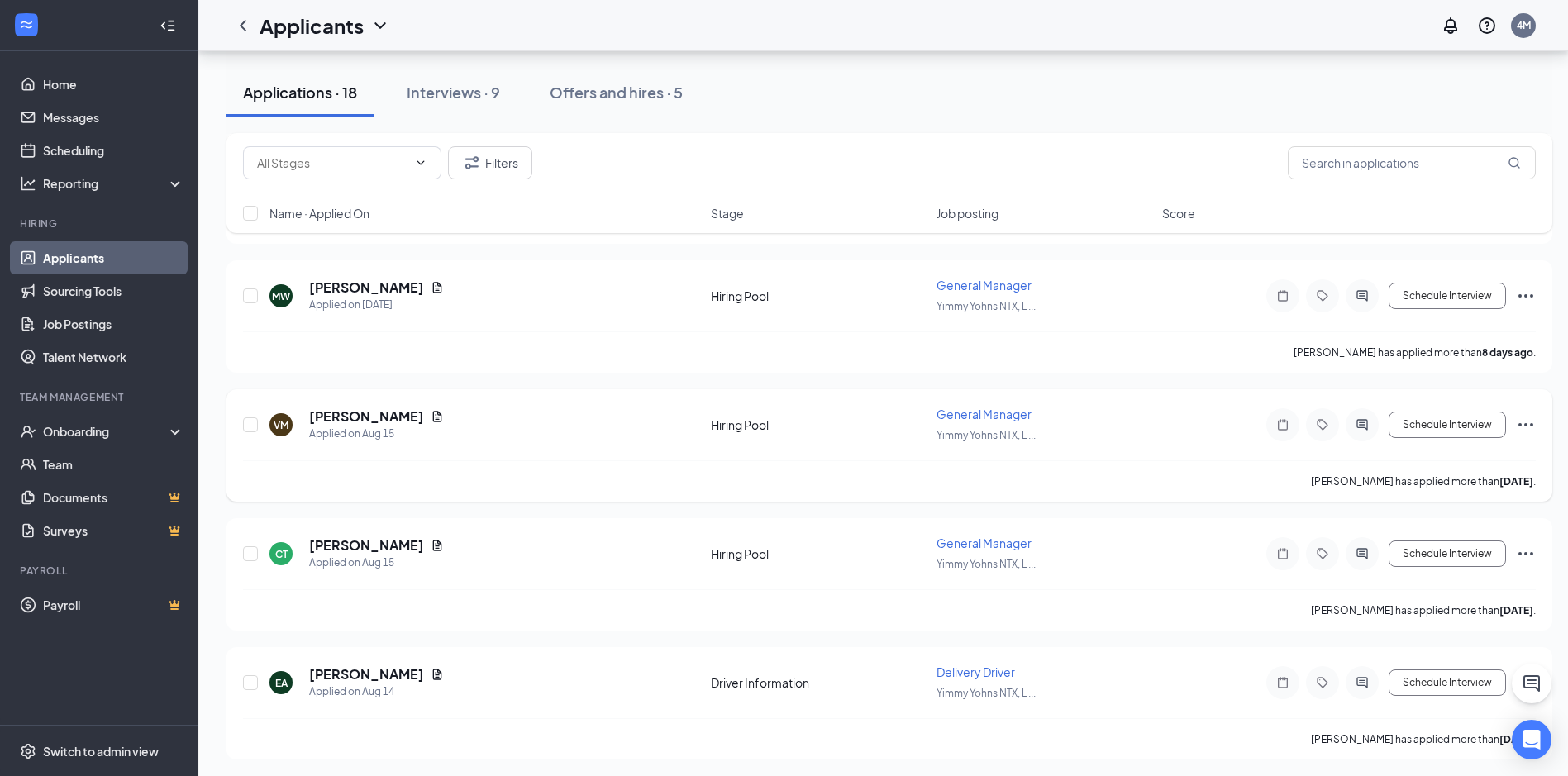
scroll to position [662, 0]
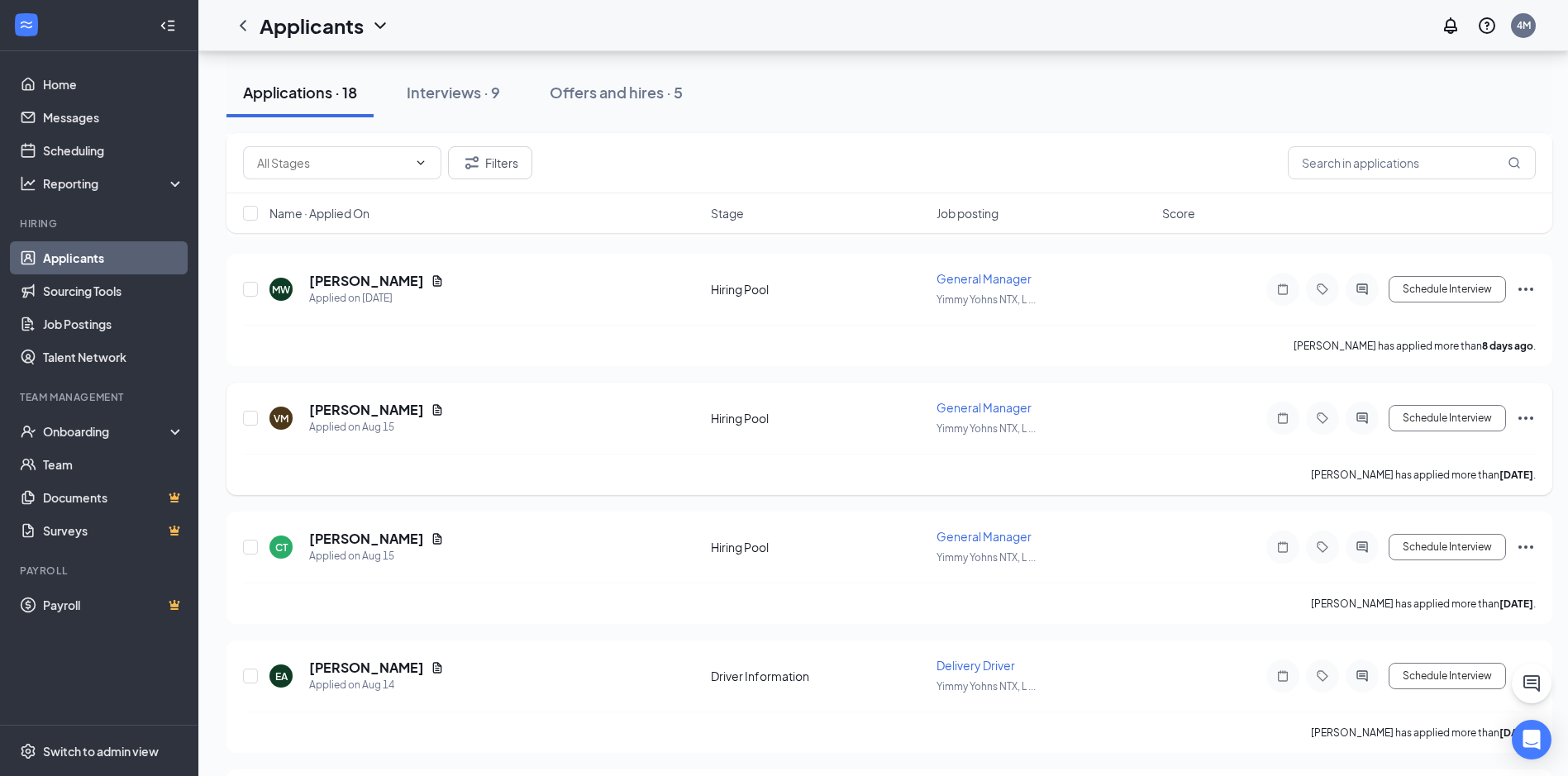
click at [415, 417] on div "[PERSON_NAME]" at bounding box center [376, 411] width 135 height 18
click at [431, 412] on icon "Document" at bounding box center [437, 410] width 13 height 13
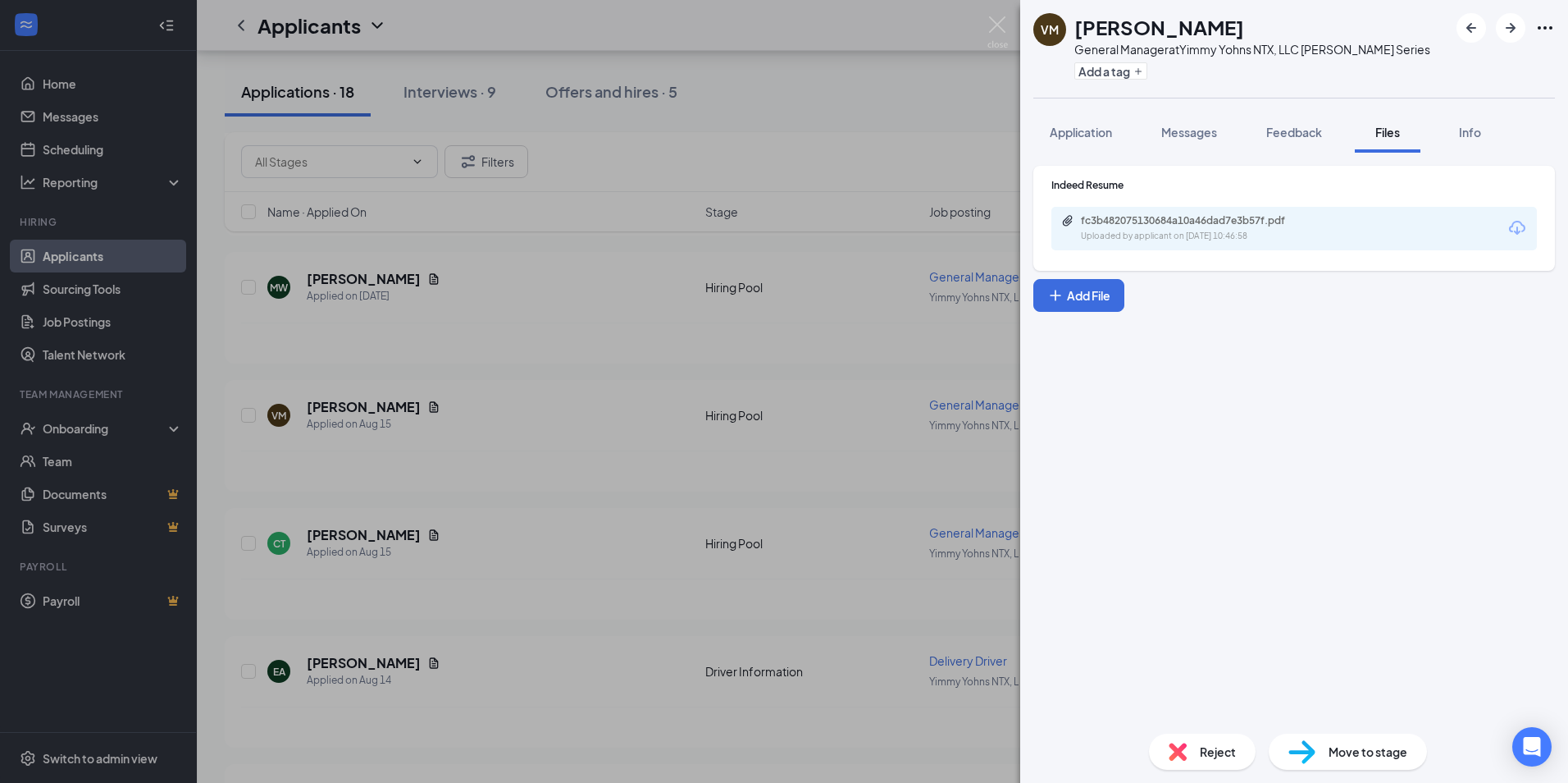
click at [572, 400] on div "[PERSON_NAME] General Manager at [PERSON_NAME] NTX, LLC [PERSON_NAME] Series Ad…" at bounding box center [784, 391] width 1568 height 783
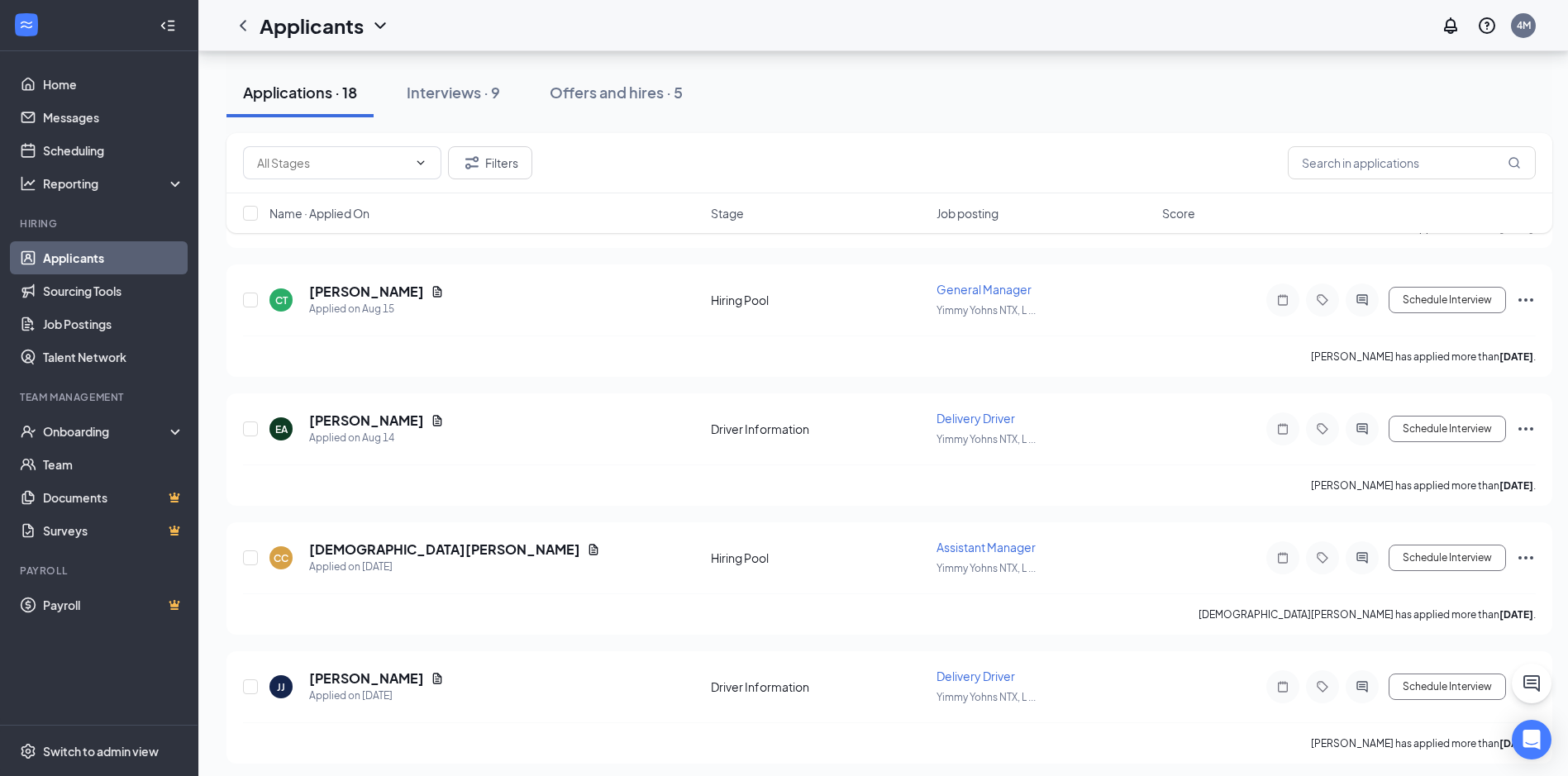
scroll to position [910, 0]
click at [441, 555] on div "[DEMOGRAPHIC_DATA][PERSON_NAME]" at bounding box center [454, 549] width 291 height 18
click at [587, 553] on icon "Document" at bounding box center [593, 549] width 13 height 13
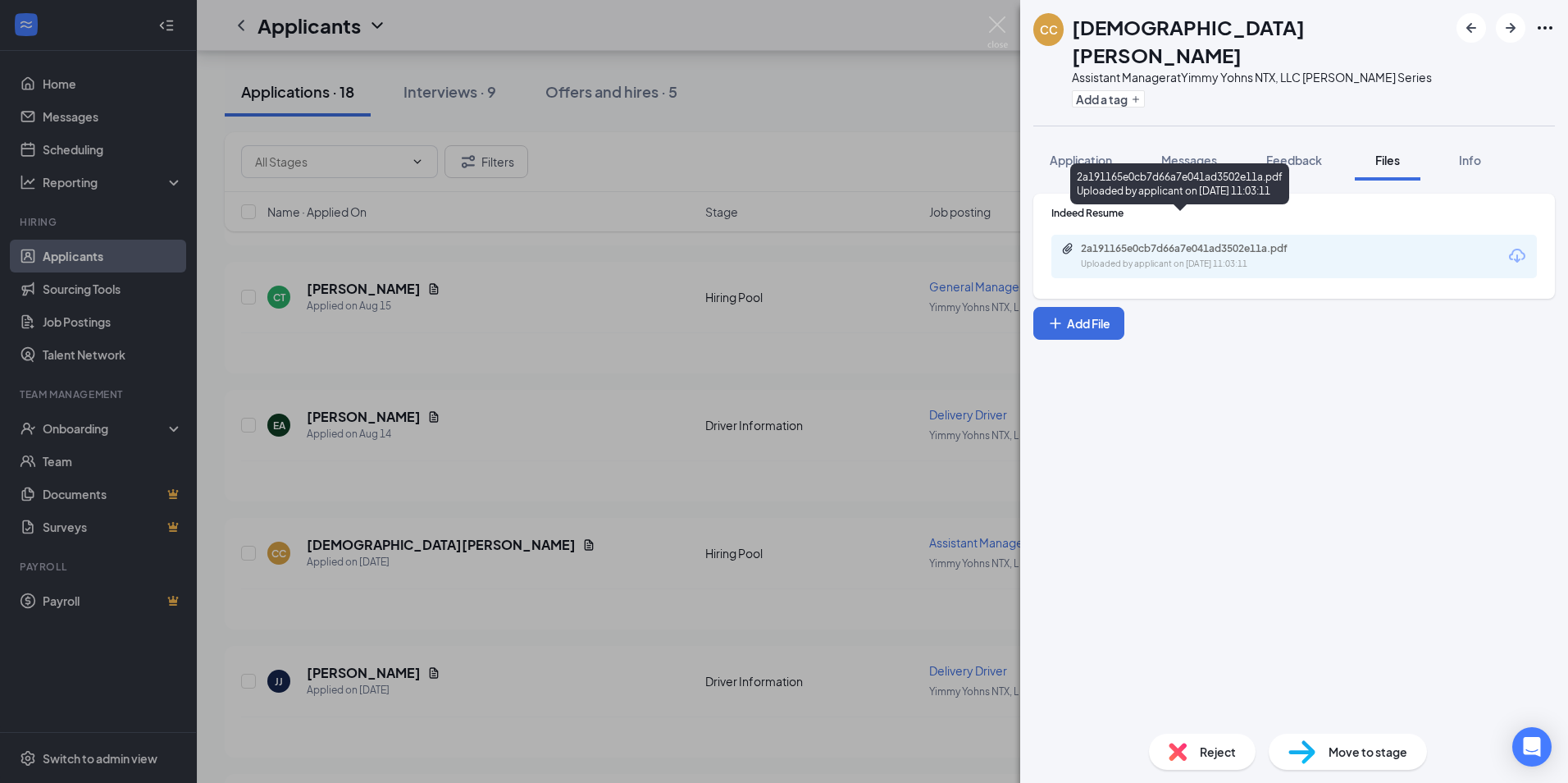
click at [1193, 242] on div "2a191165e0cb7d66a7e041ad3502e11a.pdf" at bounding box center [1195, 248] width 230 height 13
click at [648, 613] on div "CC [DEMOGRAPHIC_DATA][PERSON_NAME] Assistant Manager at [PERSON_NAME] NTX, LLC …" at bounding box center [784, 391] width 1568 height 783
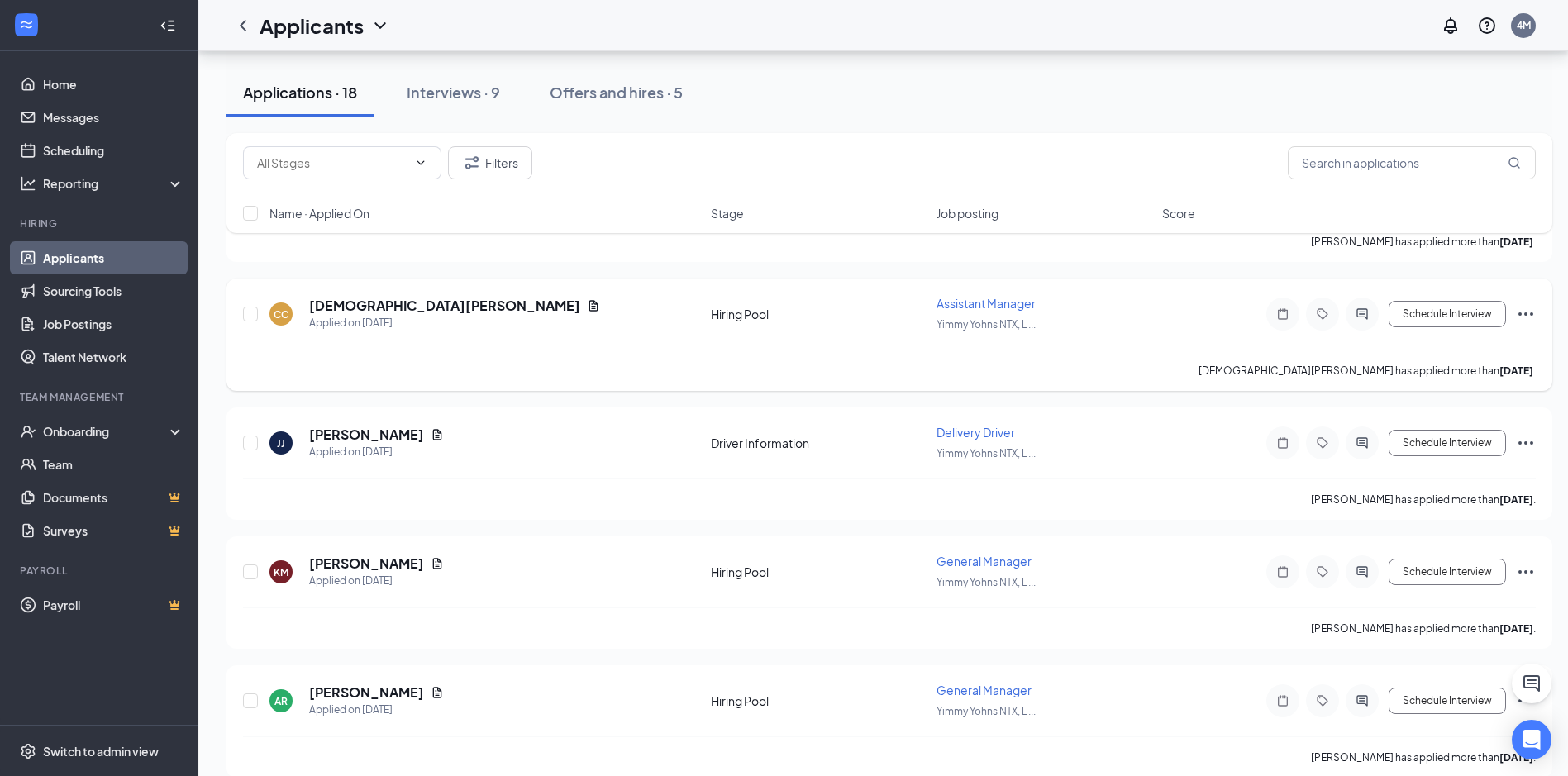
scroll to position [1157, 0]
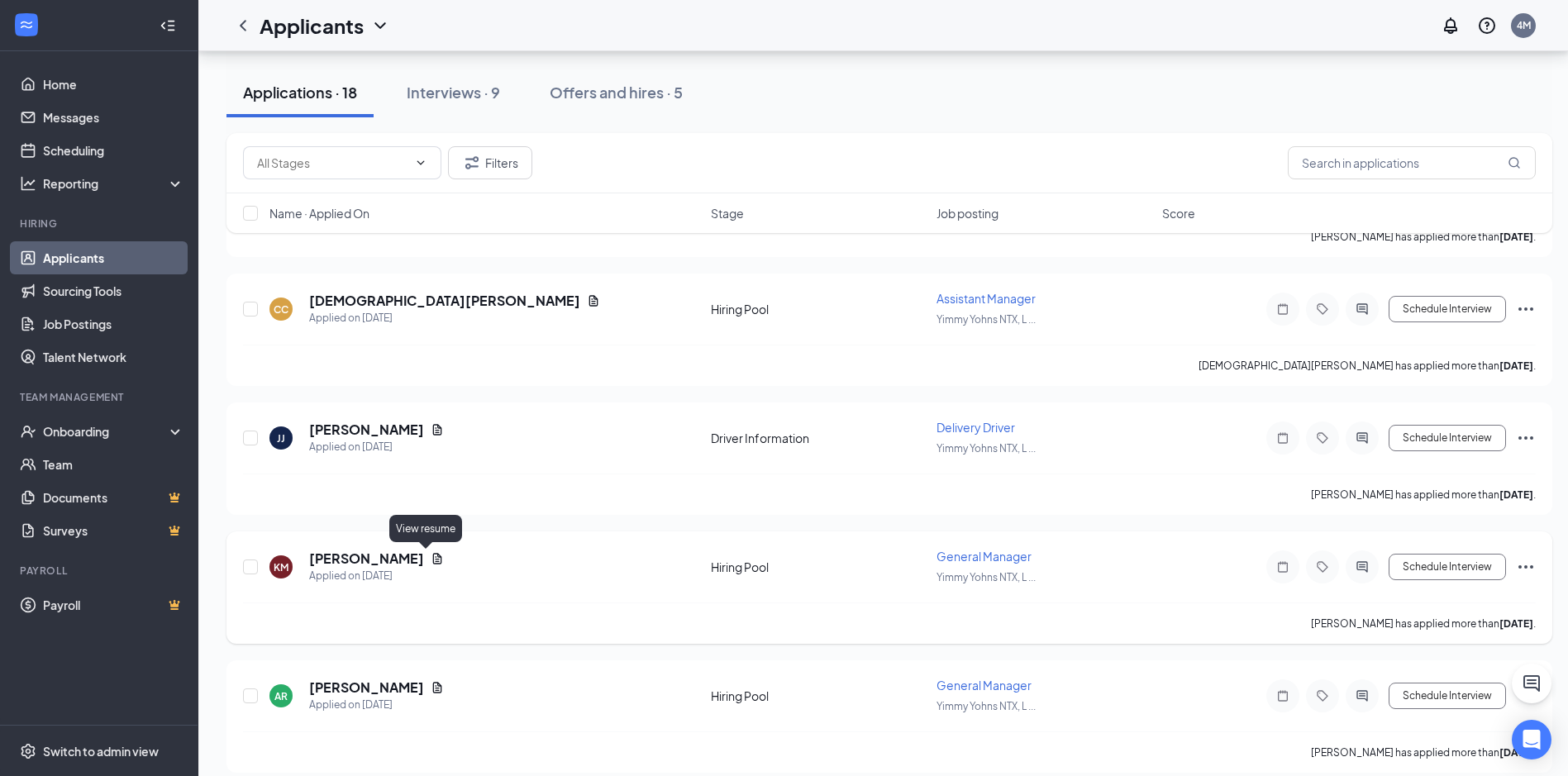
click at [431, 555] on icon "Document" at bounding box center [437, 559] width 13 height 13
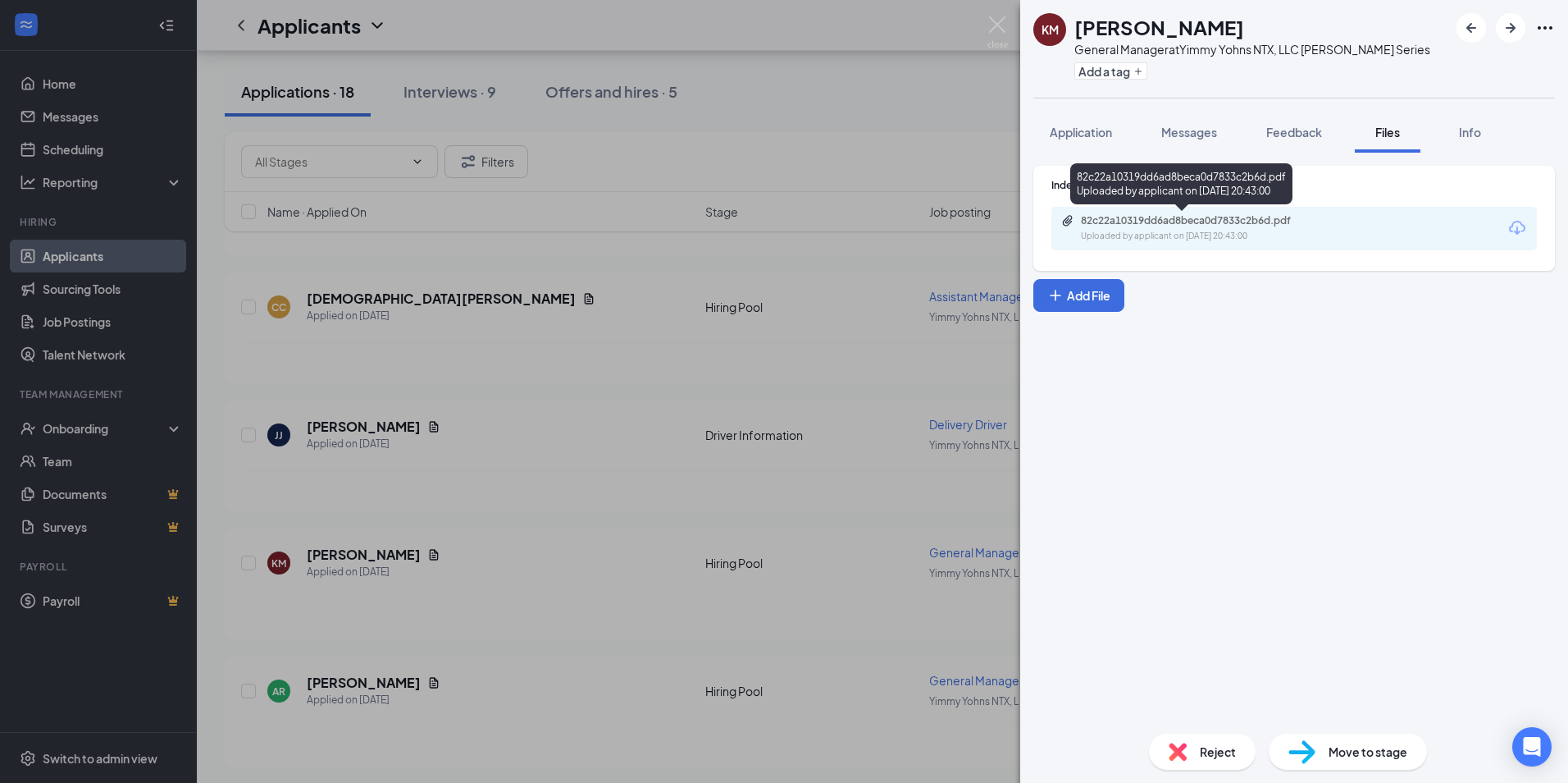
click at [1130, 224] on div "82c22a10319dd6ad8beca0d7833c2b6d.pdf" at bounding box center [1195, 221] width 230 height 13
click at [608, 579] on div "KM [PERSON_NAME] General Manager at Yimmy Yohns NTX, LLC [PERSON_NAME] Series A…" at bounding box center [784, 391] width 1568 height 783
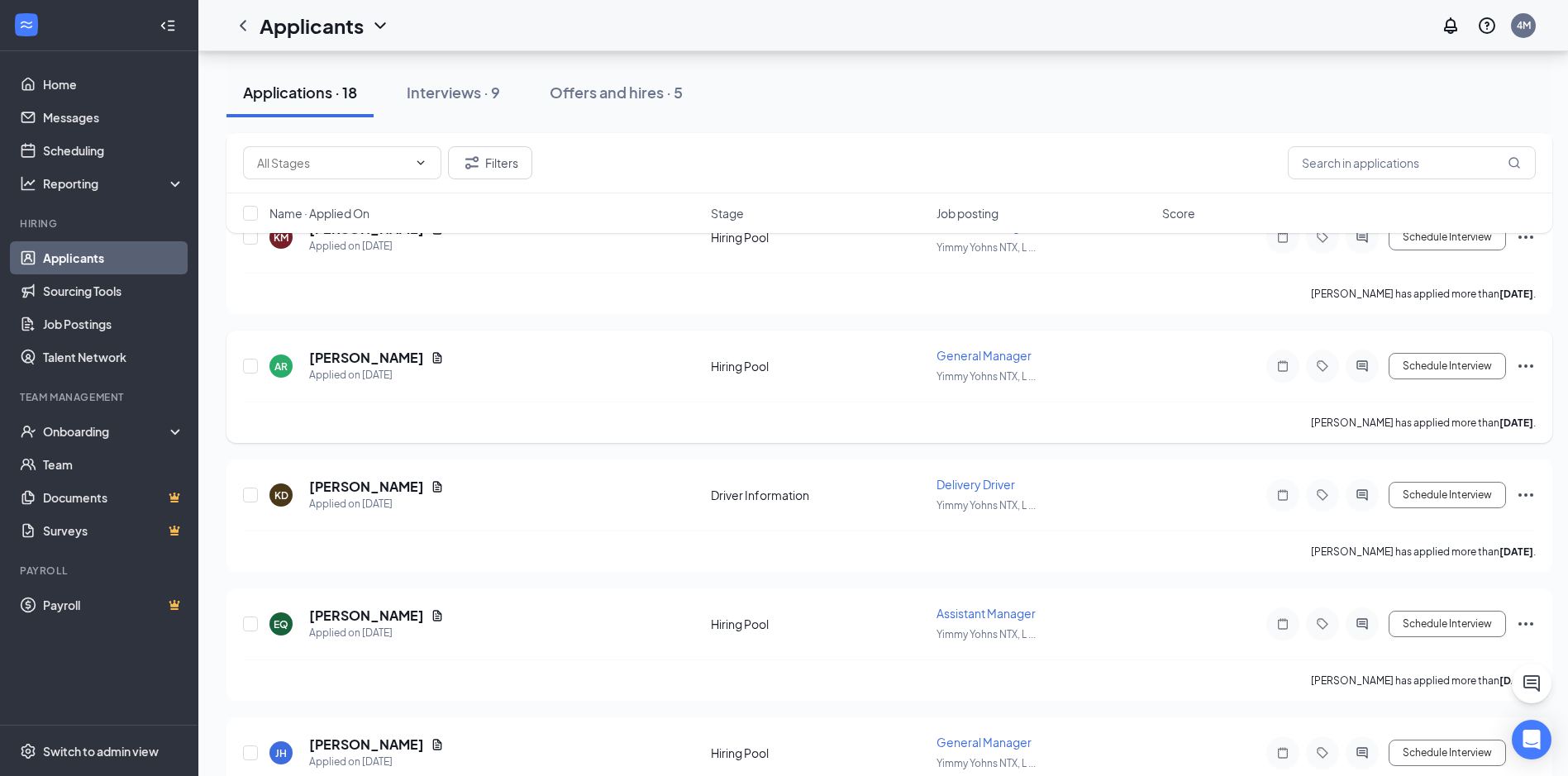
scroll to position [1488, 0]
click at [444, 614] on icon "Document" at bounding box center [437, 615] width 13 height 13
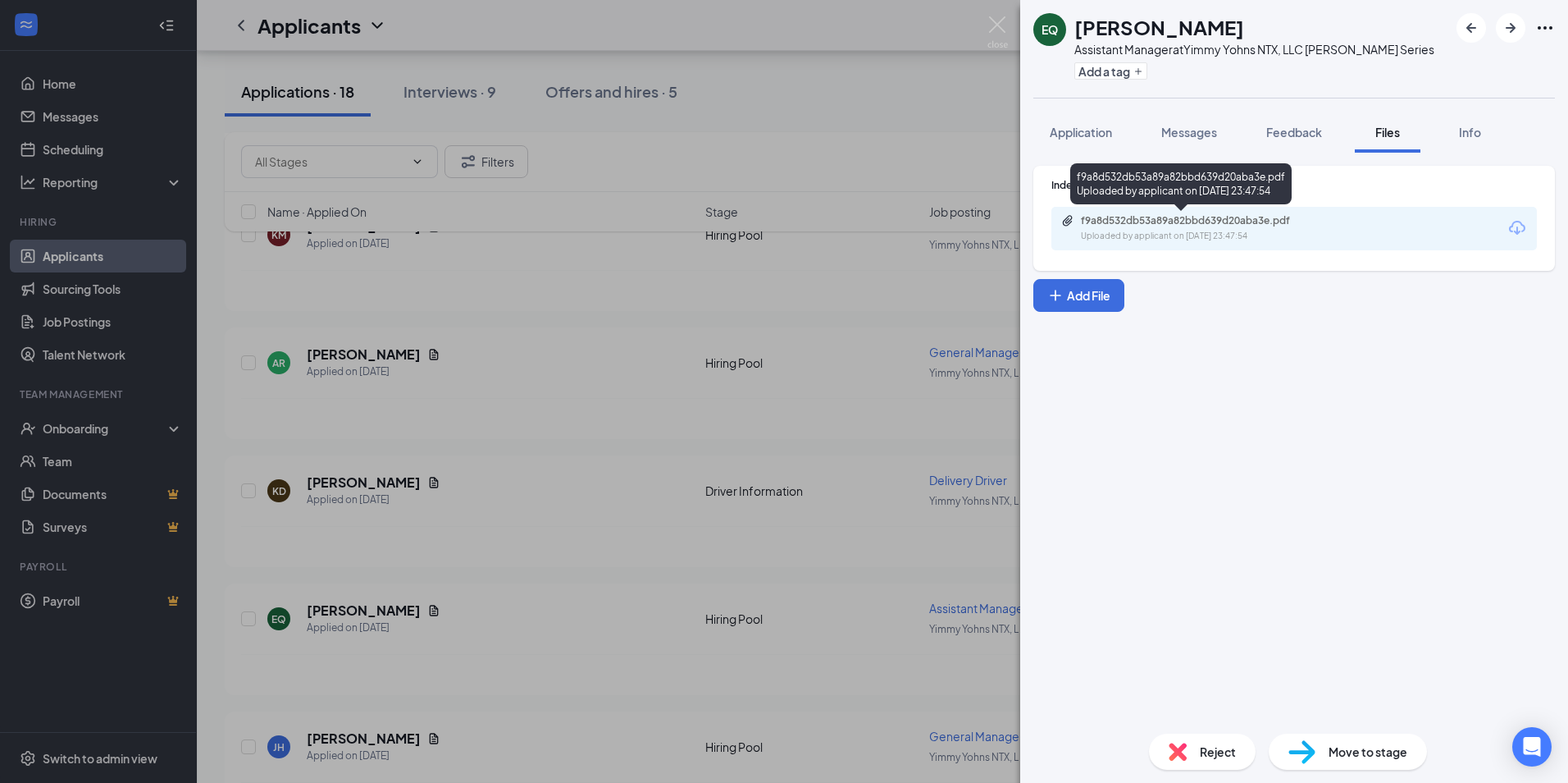
click at [1223, 218] on div "f9a8d532db53a89a82bbd639d20aba3e.pdf" at bounding box center [1195, 221] width 230 height 13
click at [619, 579] on div "EQ [PERSON_NAME] Assistant Manager at [PERSON_NAME] NTX, LLC [PERSON_NAME] Seri…" at bounding box center [784, 391] width 1568 height 783
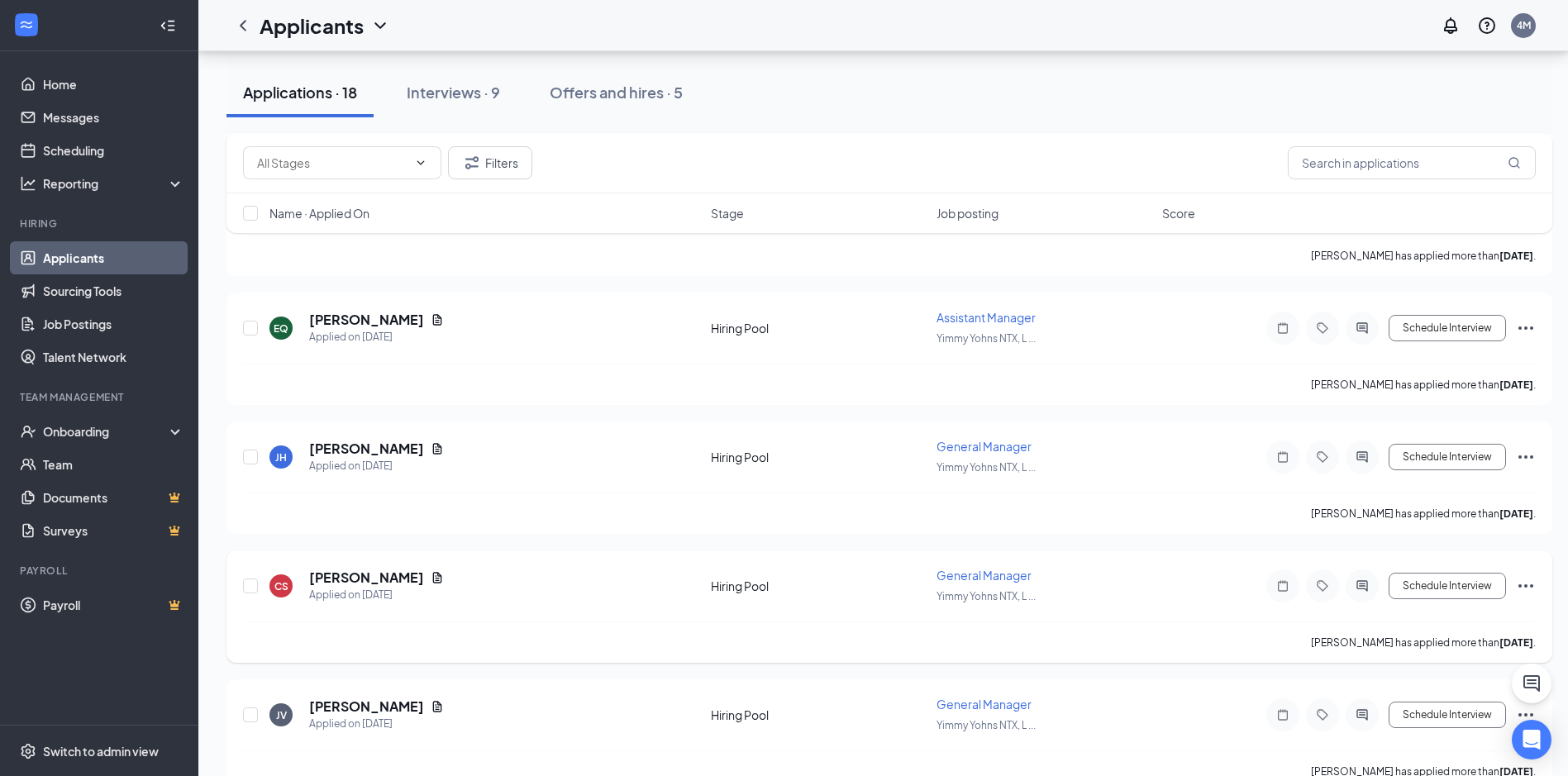
scroll to position [1819, 0]
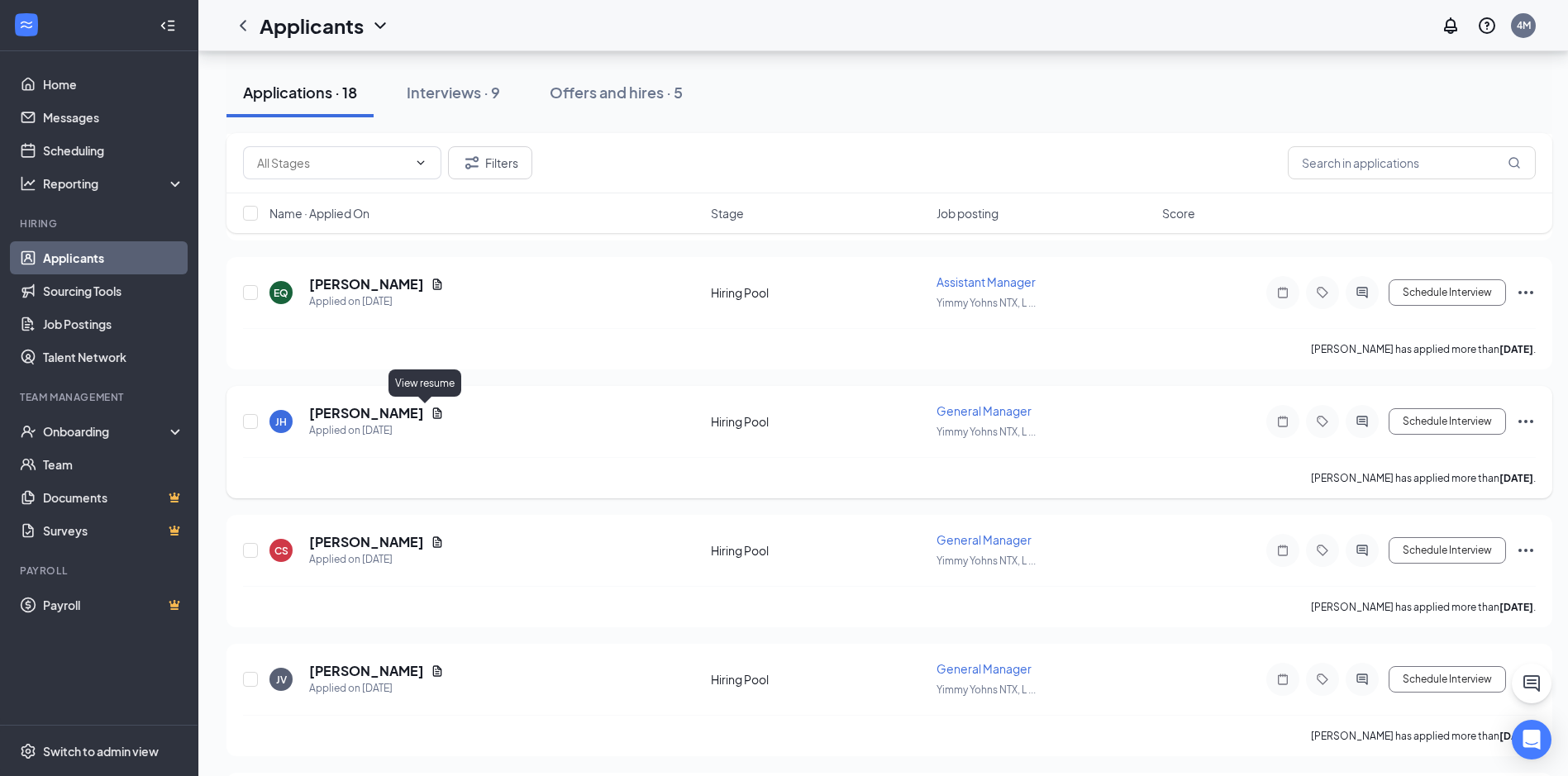
click at [431, 415] on icon "Document" at bounding box center [437, 413] width 13 height 13
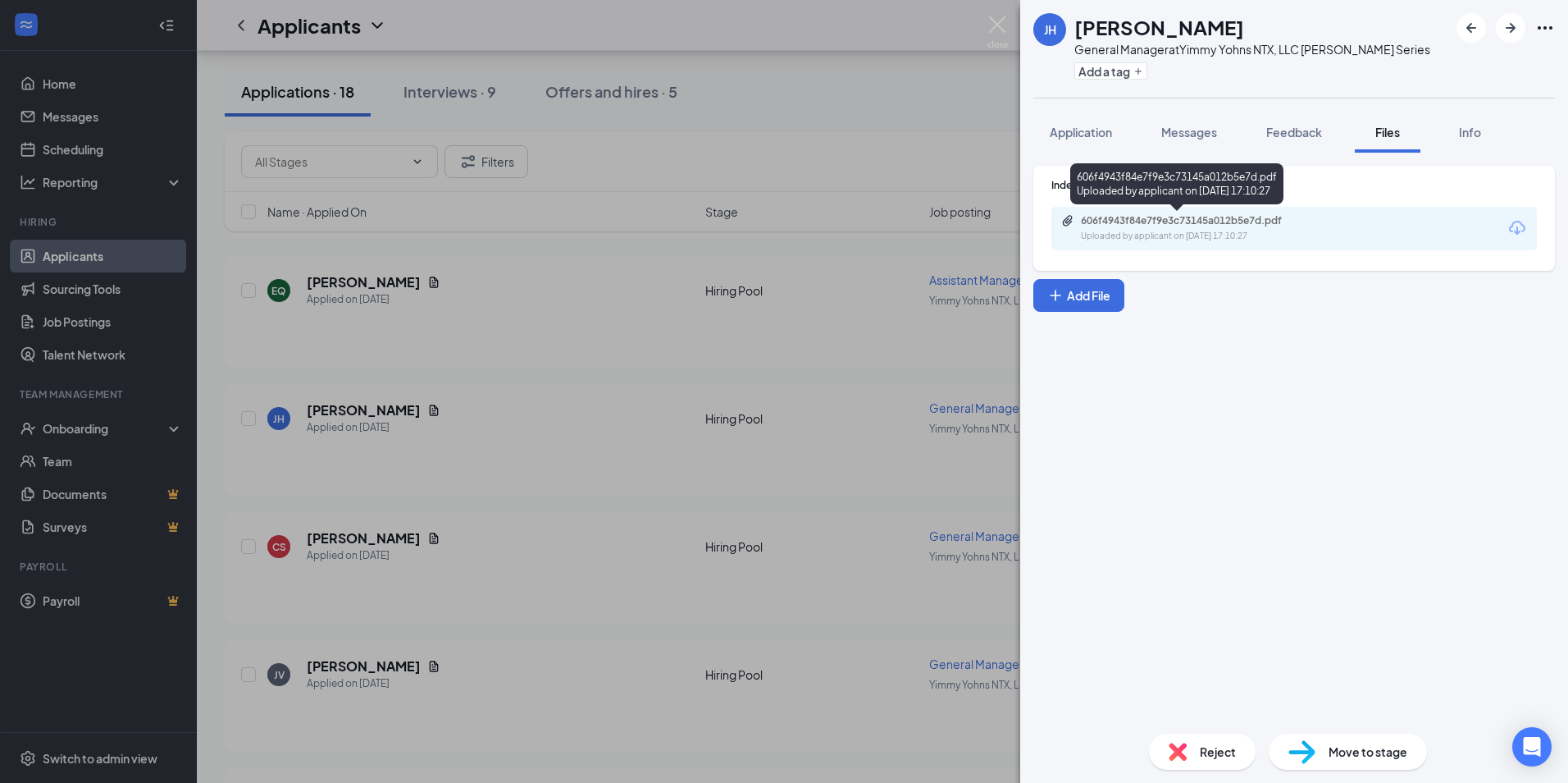
click at [1156, 232] on div "Uploaded by applicant on [DATE] 17:10:27" at bounding box center [1204, 236] width 246 height 13
click at [457, 469] on div "[PERSON_NAME] [PERSON_NAME] General Manager at [PERSON_NAME] NTX, LLC [PERSON_N…" at bounding box center [784, 391] width 1568 height 783
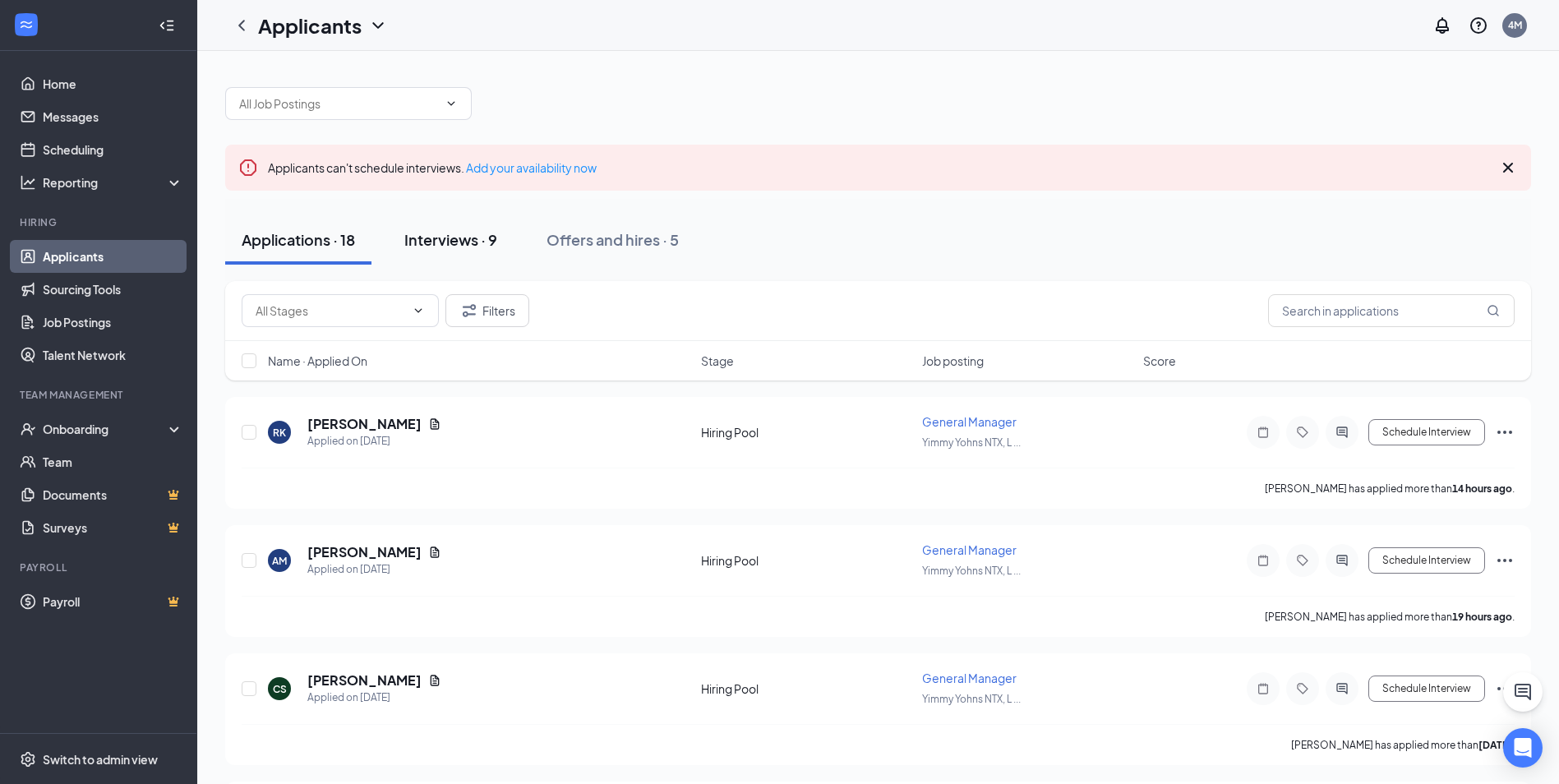
click at [483, 220] on button "Interviews · 9" at bounding box center [450, 240] width 126 height 50
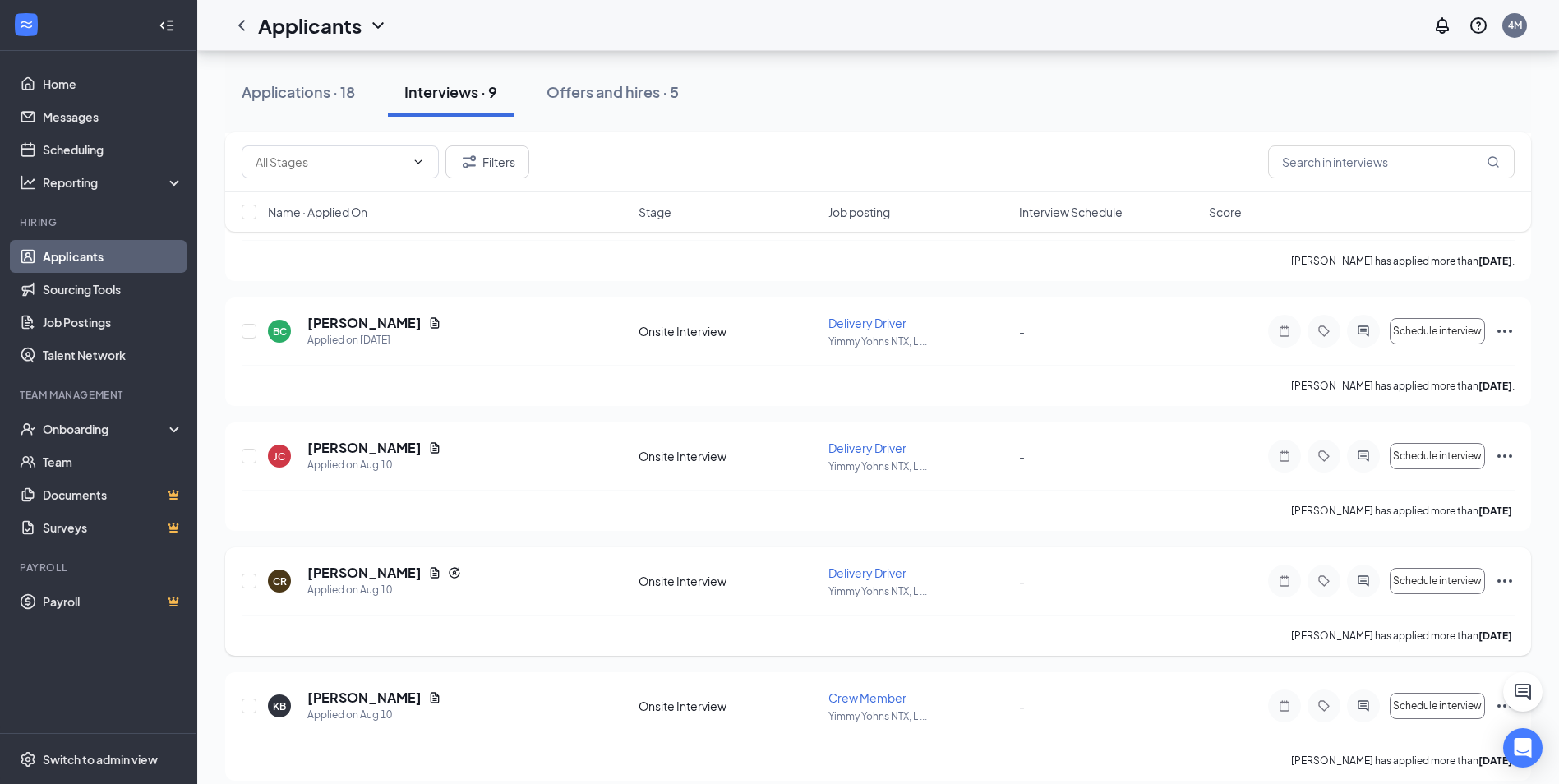
scroll to position [740, 0]
